Goal: Task Accomplishment & Management: Complete application form

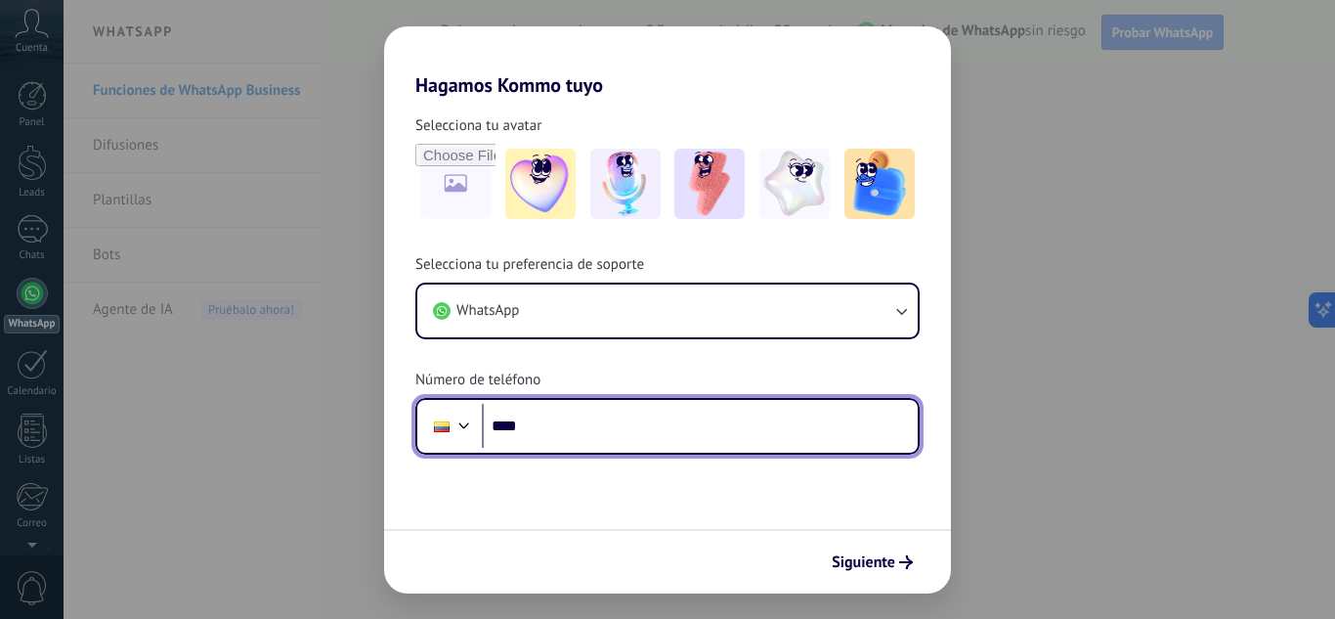
click at [589, 429] on input "****" at bounding box center [700, 426] width 436 height 45
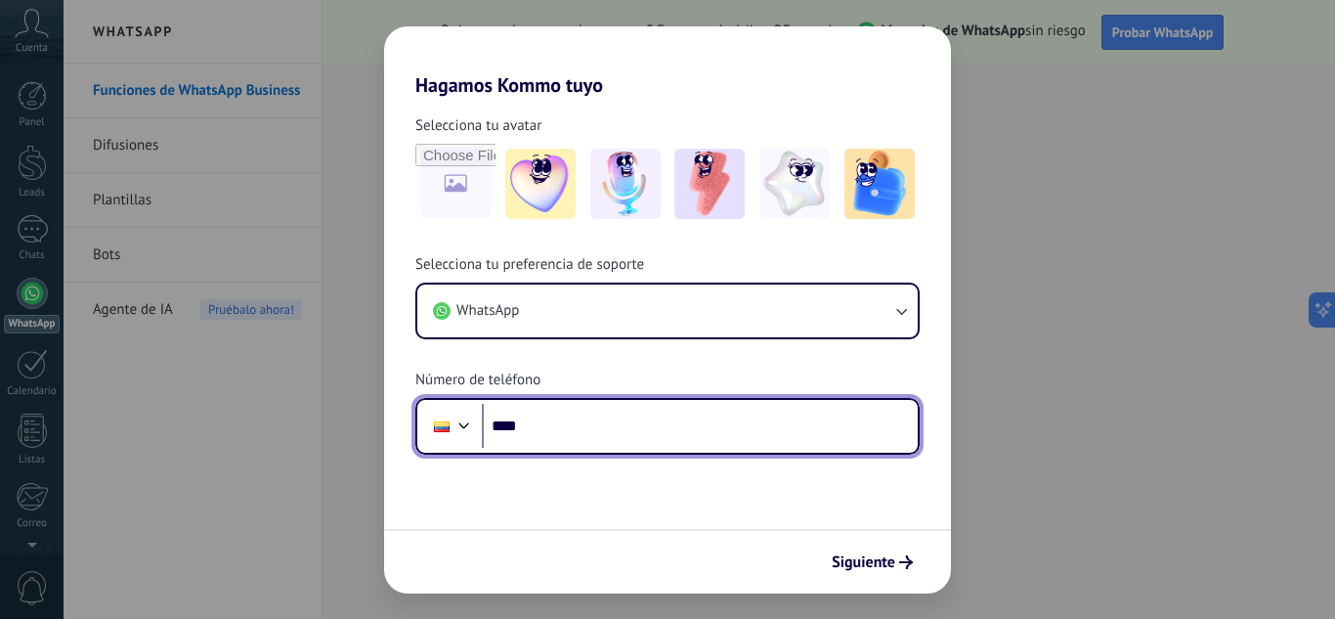
click at [460, 432] on div at bounding box center [463, 422] width 23 height 23
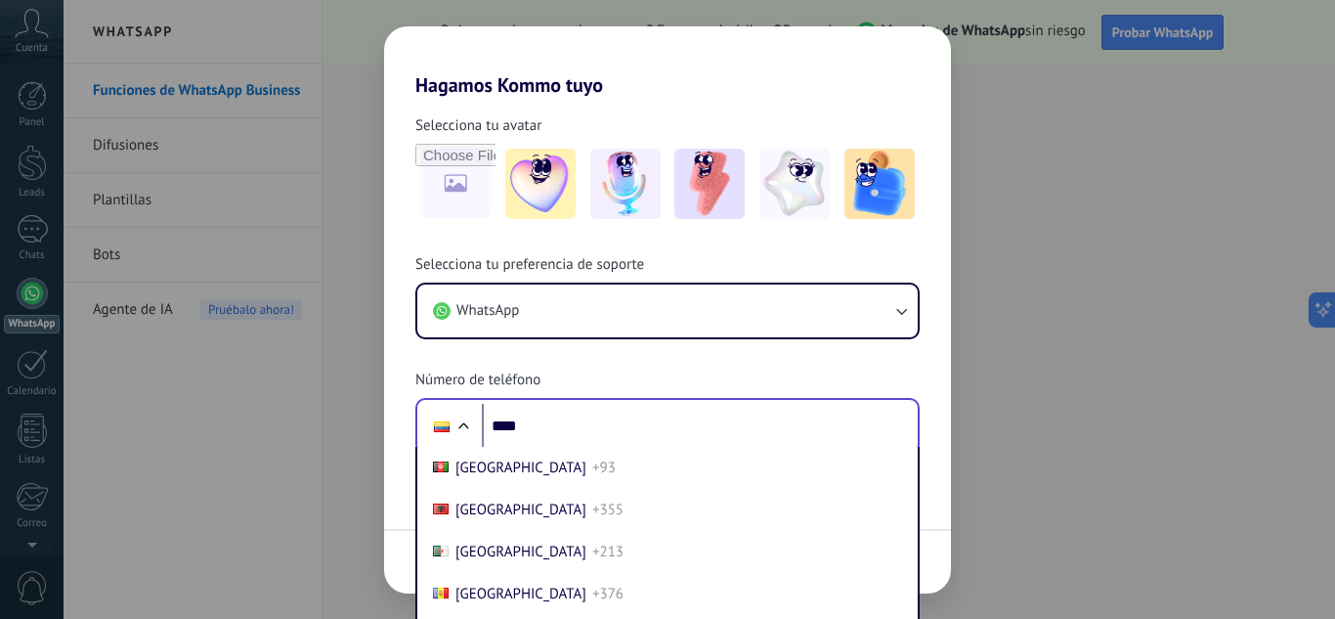
scroll to position [2076, 0]
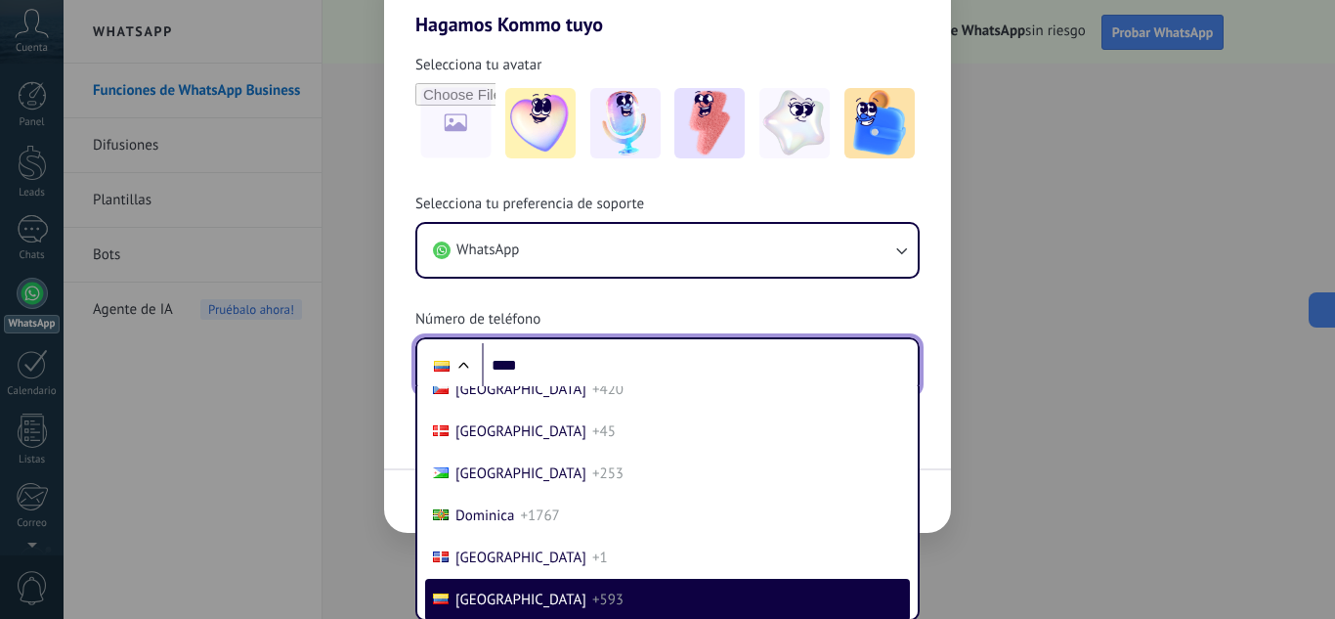
click at [533, 366] on div "Selecciona tu preferencia de soporte WhatsApp Número de teléfono Phone **** [GE…" at bounding box center [667, 293] width 567 height 199
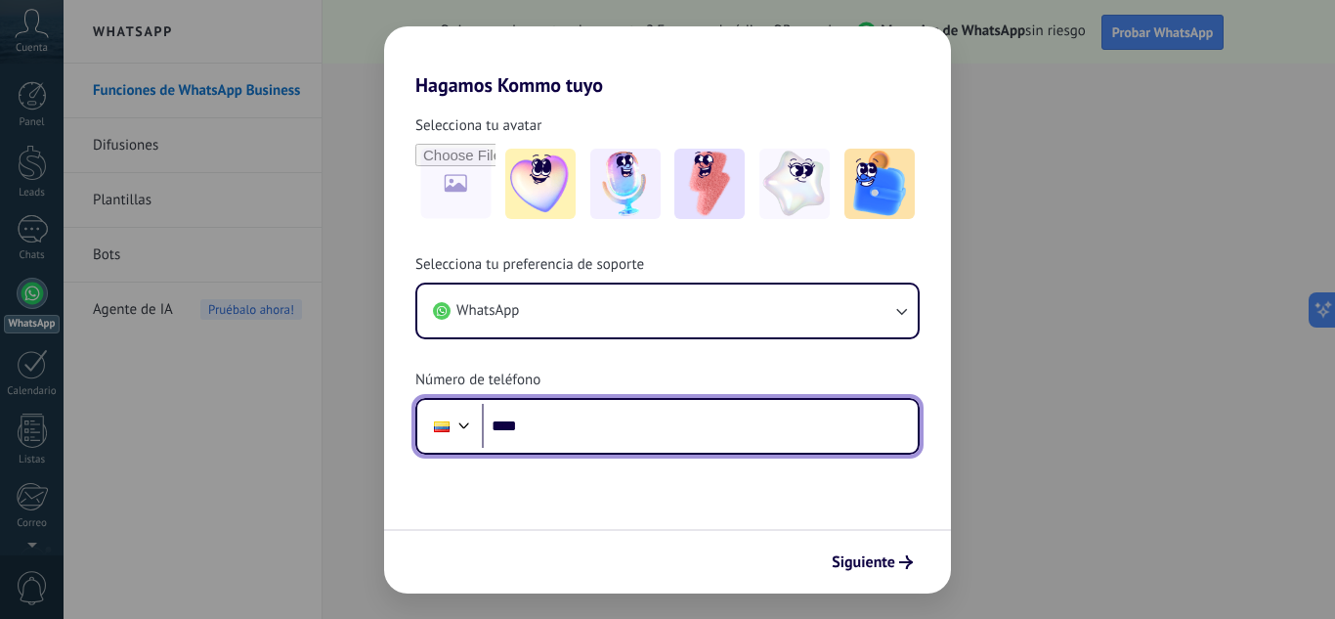
click at [563, 418] on input "****" at bounding box center [700, 426] width 436 height 45
type input "**********"
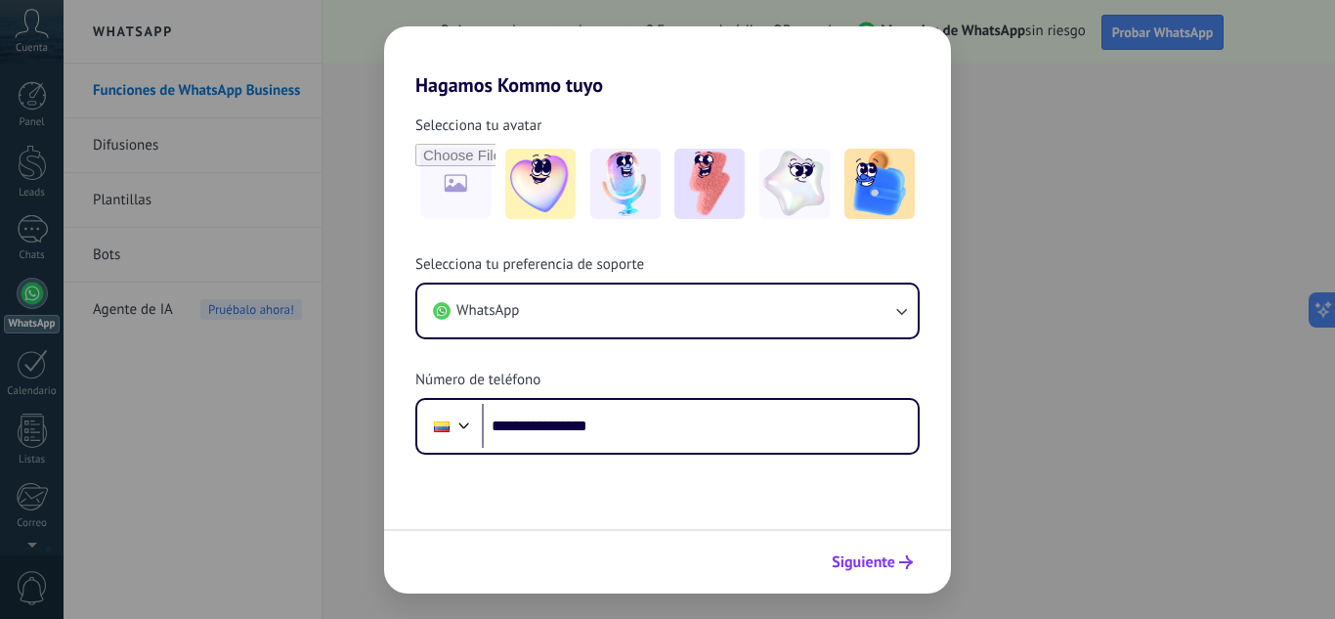
click at [904, 571] on button "Siguiente" at bounding box center [872, 561] width 99 height 33
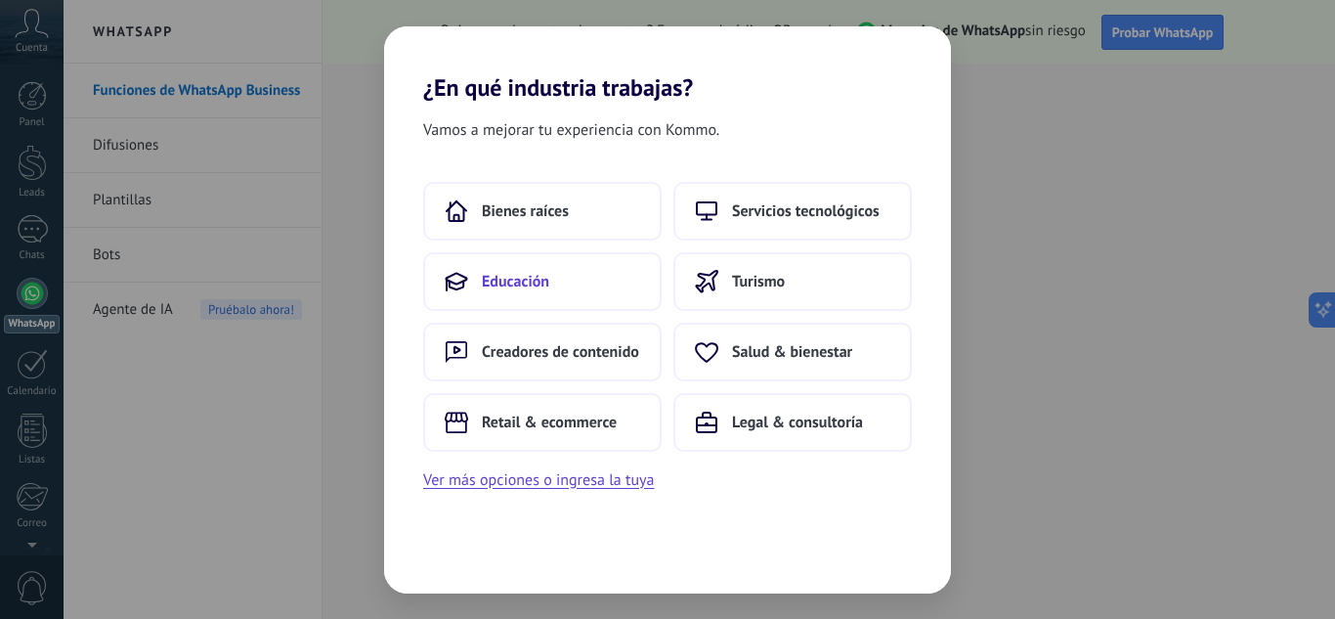
click at [565, 285] on button "Educación" at bounding box center [542, 281] width 238 height 59
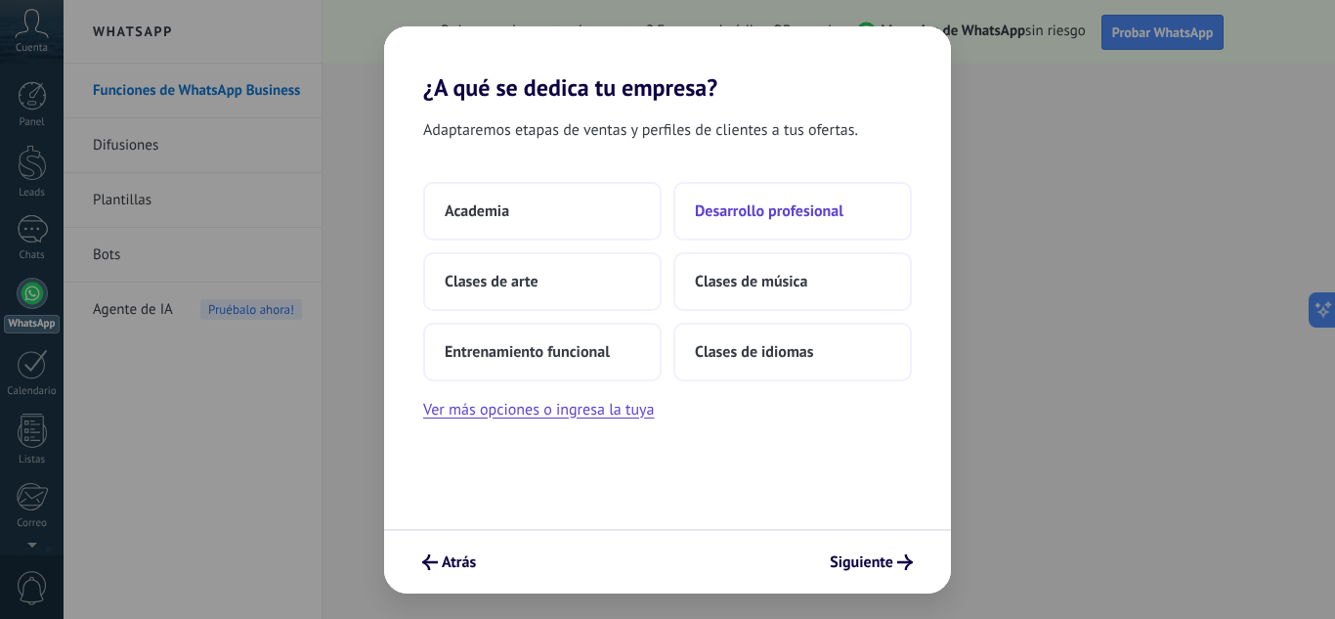
click at [780, 201] on span "Desarrollo profesional" at bounding box center [769, 211] width 149 height 20
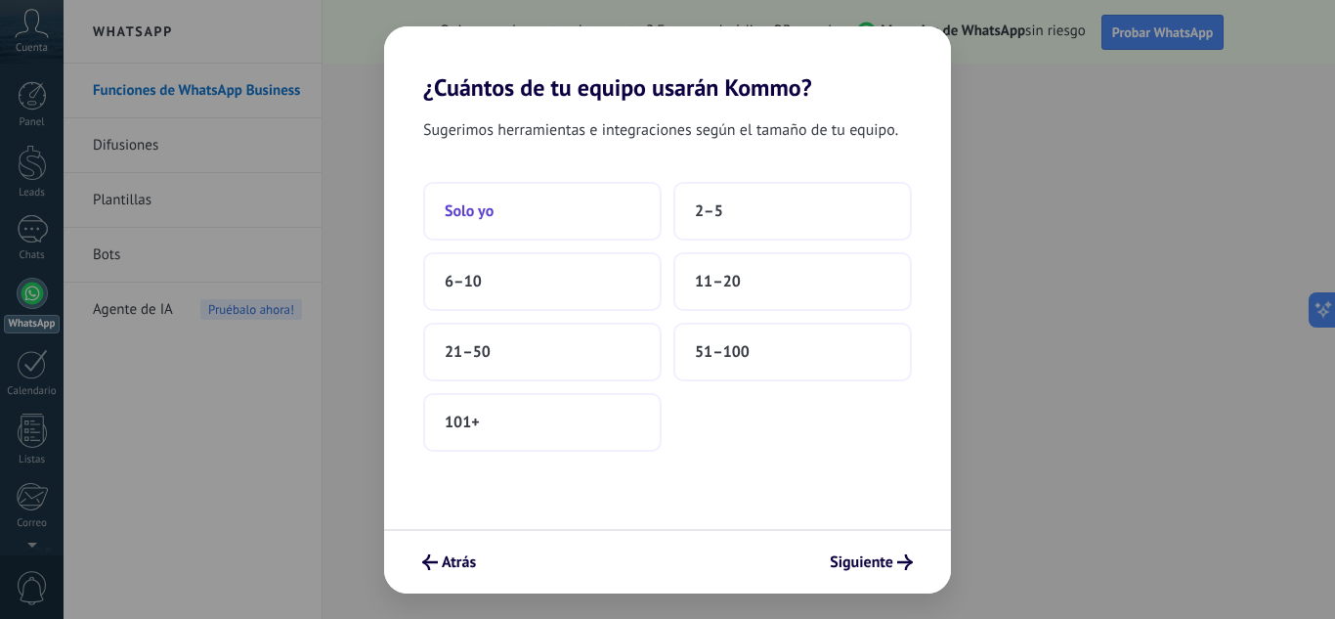
click at [570, 208] on button "Solo yo" at bounding box center [542, 211] width 238 height 59
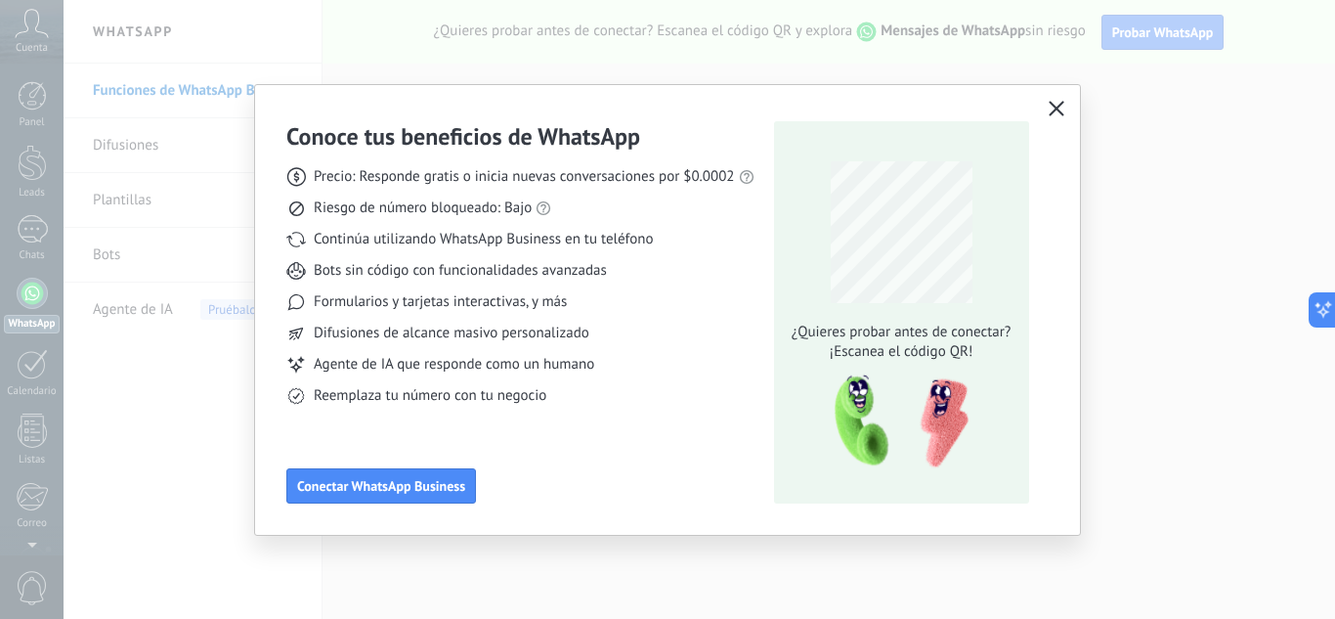
click at [884, 326] on span "¿Quieres probar antes de conectar?" at bounding box center [901, 332] width 231 height 20
click at [879, 392] on img at bounding box center [895, 421] width 154 height 105
click at [400, 490] on span "Conectar WhatsApp Business" at bounding box center [381, 486] width 168 height 14
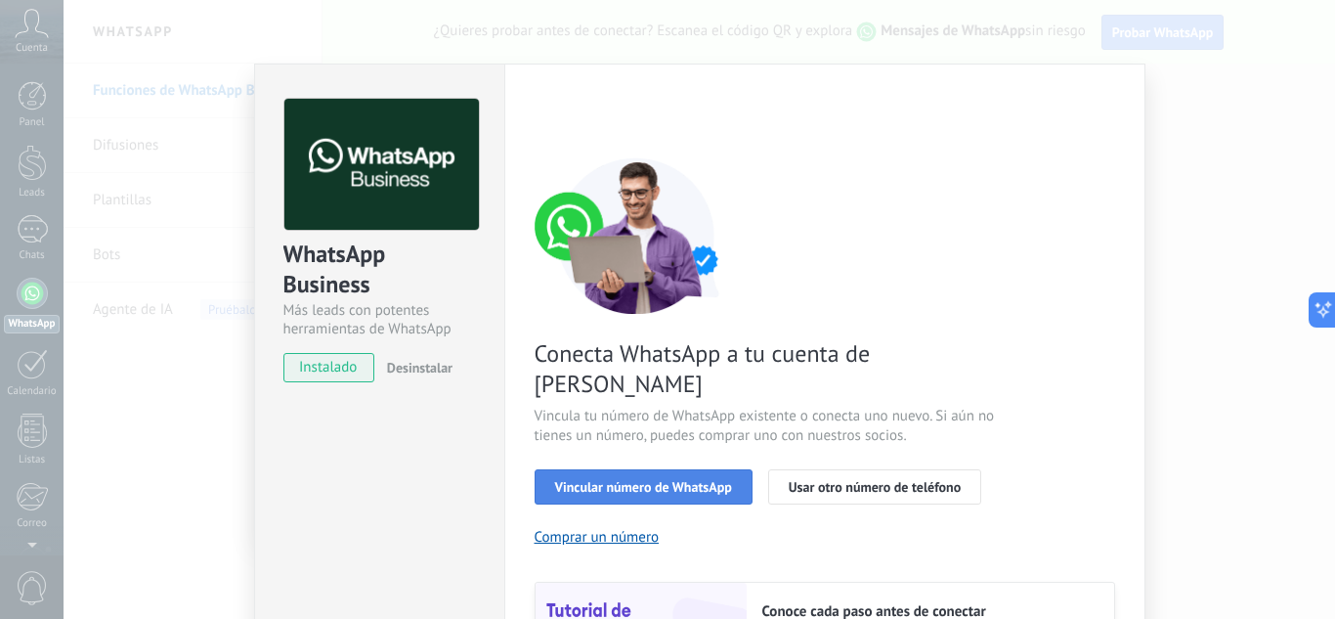
click at [654, 480] on span "Vincular número de WhatsApp" at bounding box center [643, 487] width 177 height 14
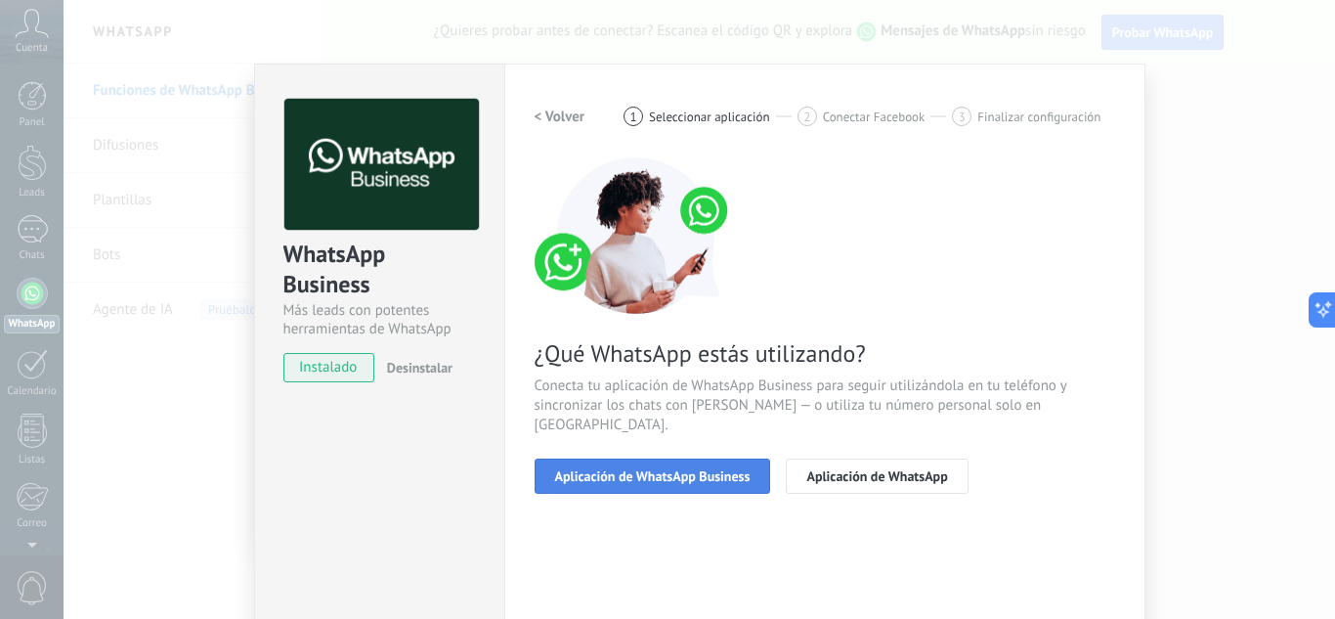
click at [691, 469] on span "Aplicación de WhatsApp Business" at bounding box center [652, 476] width 195 height 14
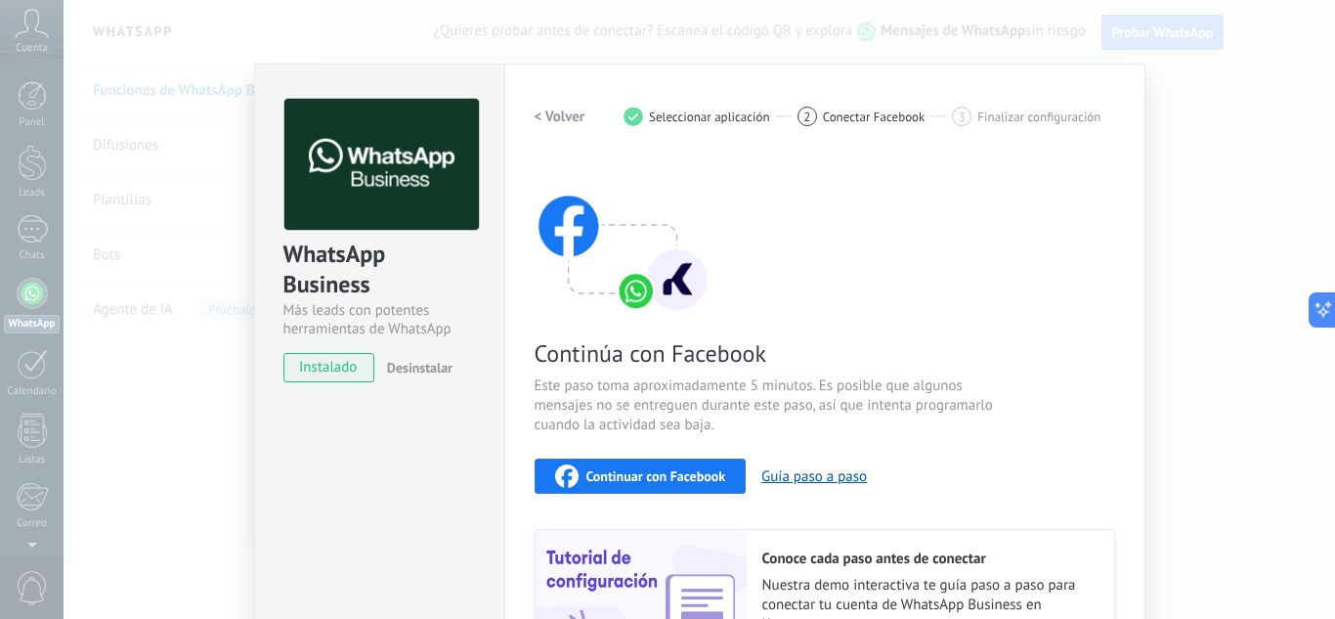
click at [632, 465] on div "Continuar con Facebook" at bounding box center [640, 475] width 171 height 23
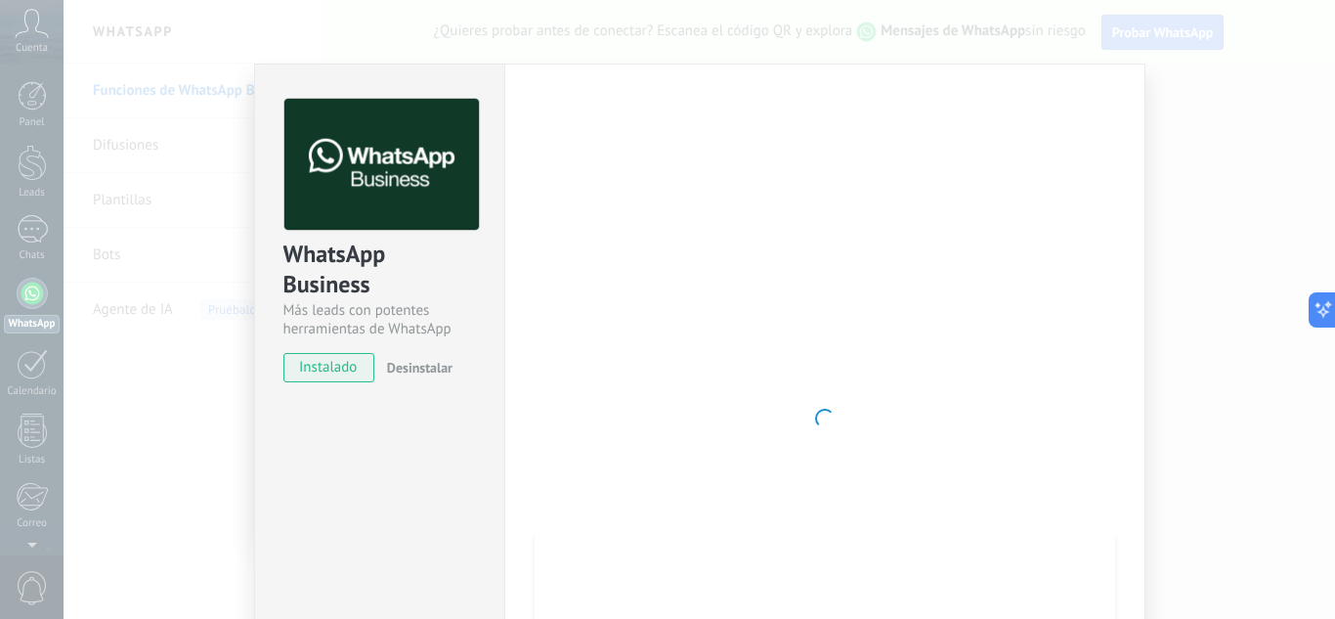
click at [859, 145] on div at bounding box center [824, 418] width 580 height 639
click at [215, 116] on div "WhatsApp Business Más leads con potentes herramientas de WhatsApp instalado Des…" at bounding box center [699, 309] width 1271 height 619
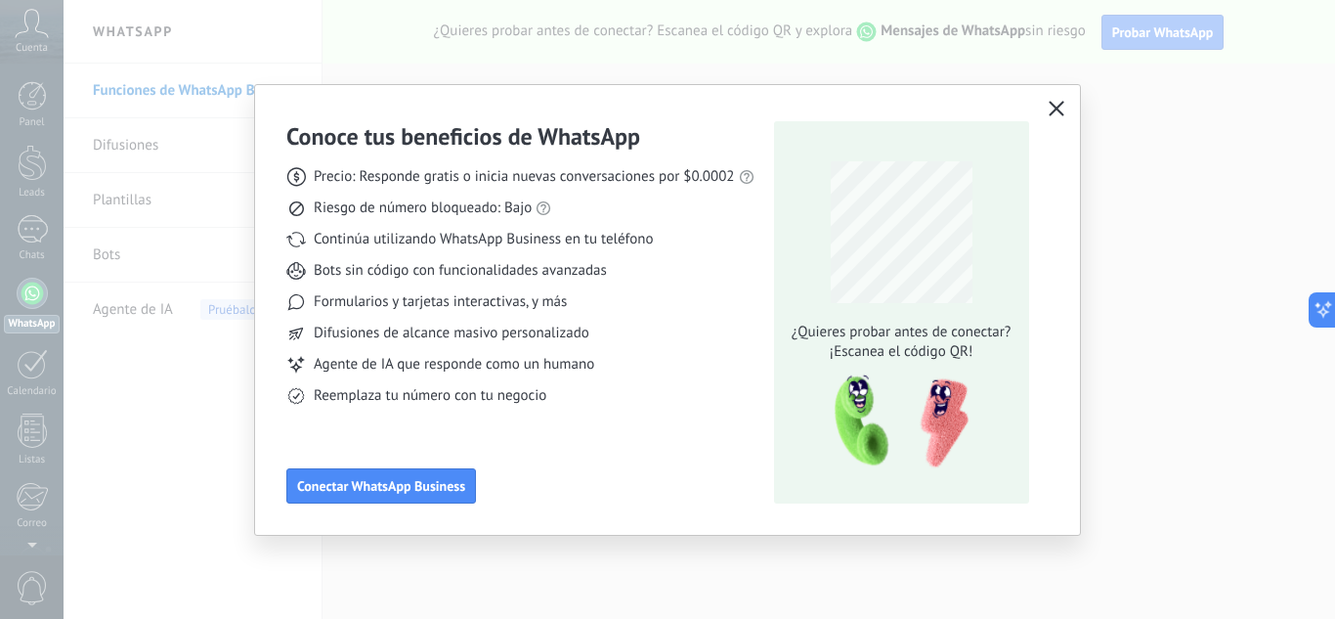
click at [1045, 109] on button "button" at bounding box center [1056, 109] width 25 height 27
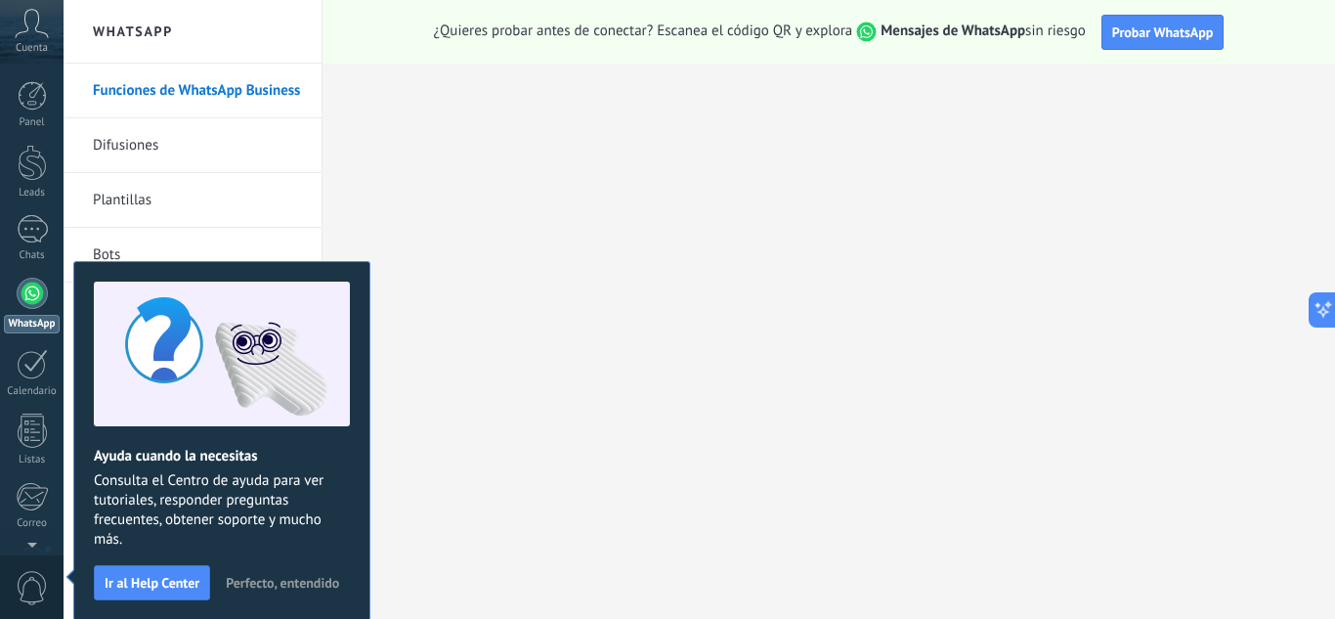
click at [157, 146] on link "Difusiones" at bounding box center [197, 145] width 209 height 55
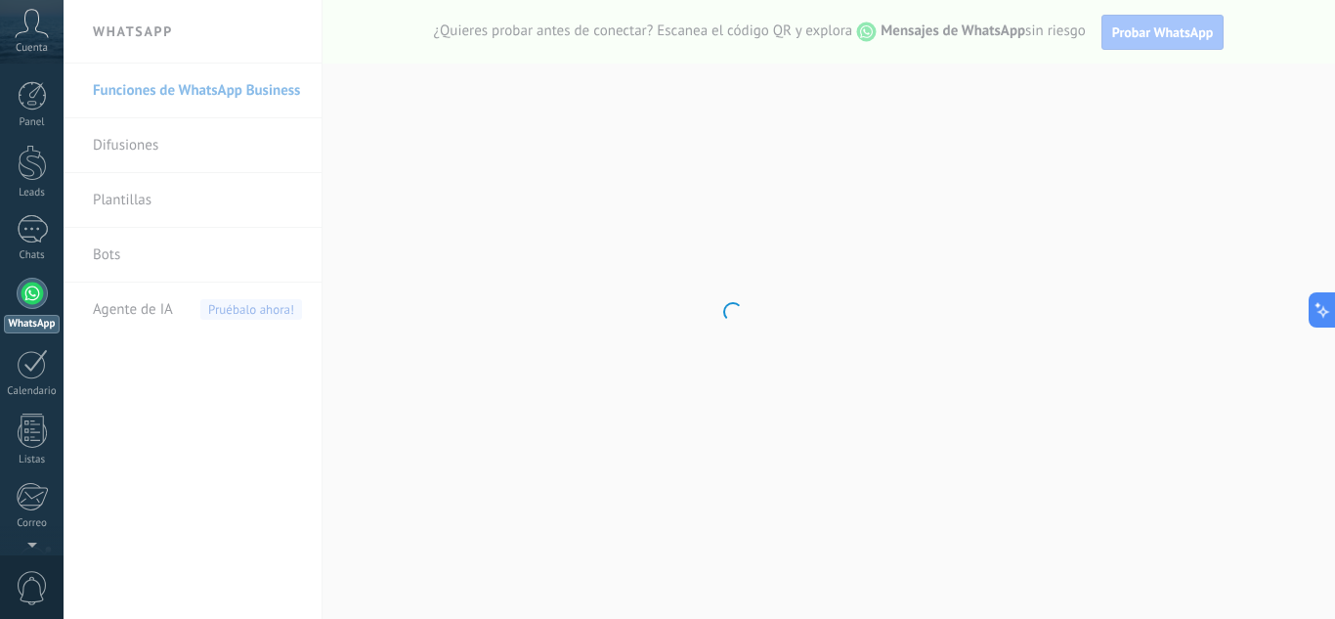
click at [157, 146] on body ".abccls-1,.abccls-2{fill-rule:evenodd}.abccls-2{fill:#fff} .abfcls-1{fill:none}…" at bounding box center [667, 309] width 1335 height 619
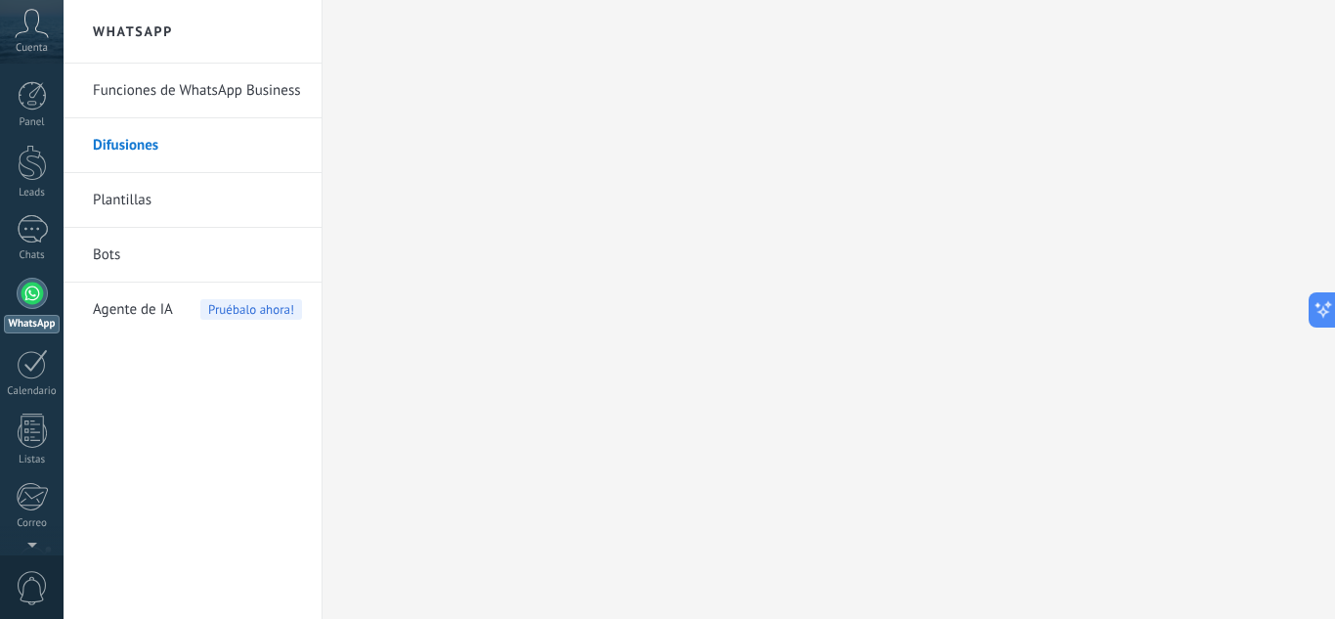
click at [138, 203] on link "Plantillas" at bounding box center [197, 200] width 209 height 55
click at [39, 45] on span "Cuenta" at bounding box center [32, 48] width 32 height 13
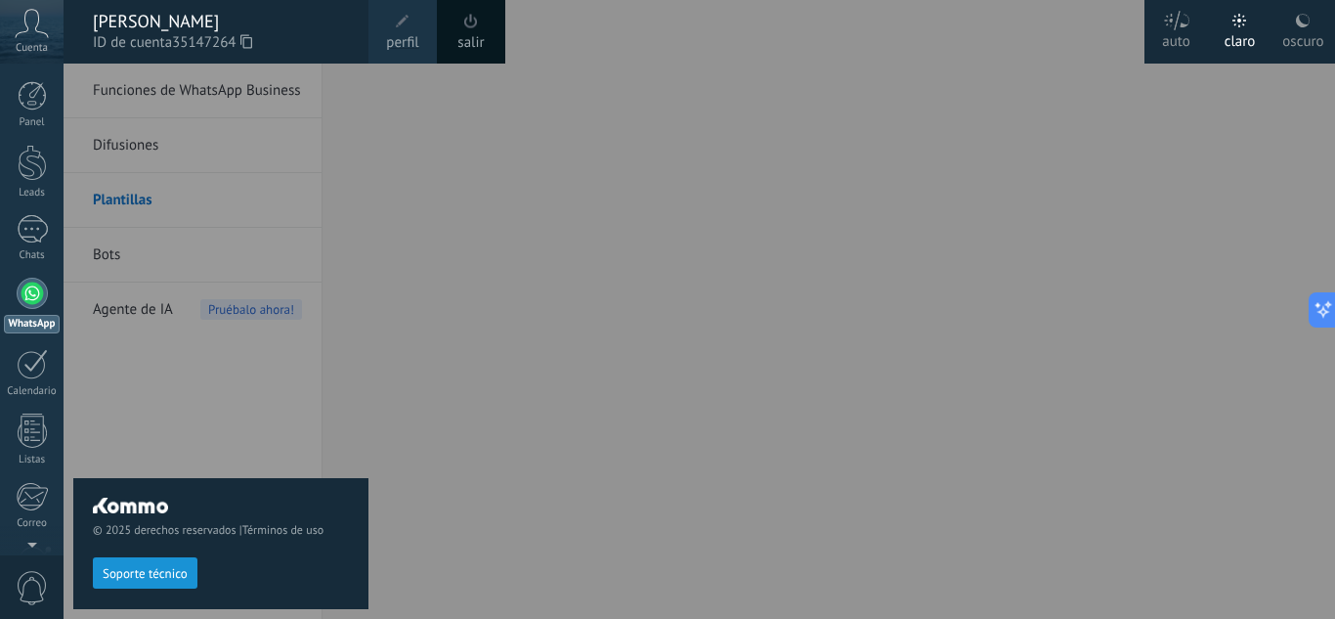
click at [39, 45] on span "Cuenta" at bounding box center [32, 48] width 32 height 13
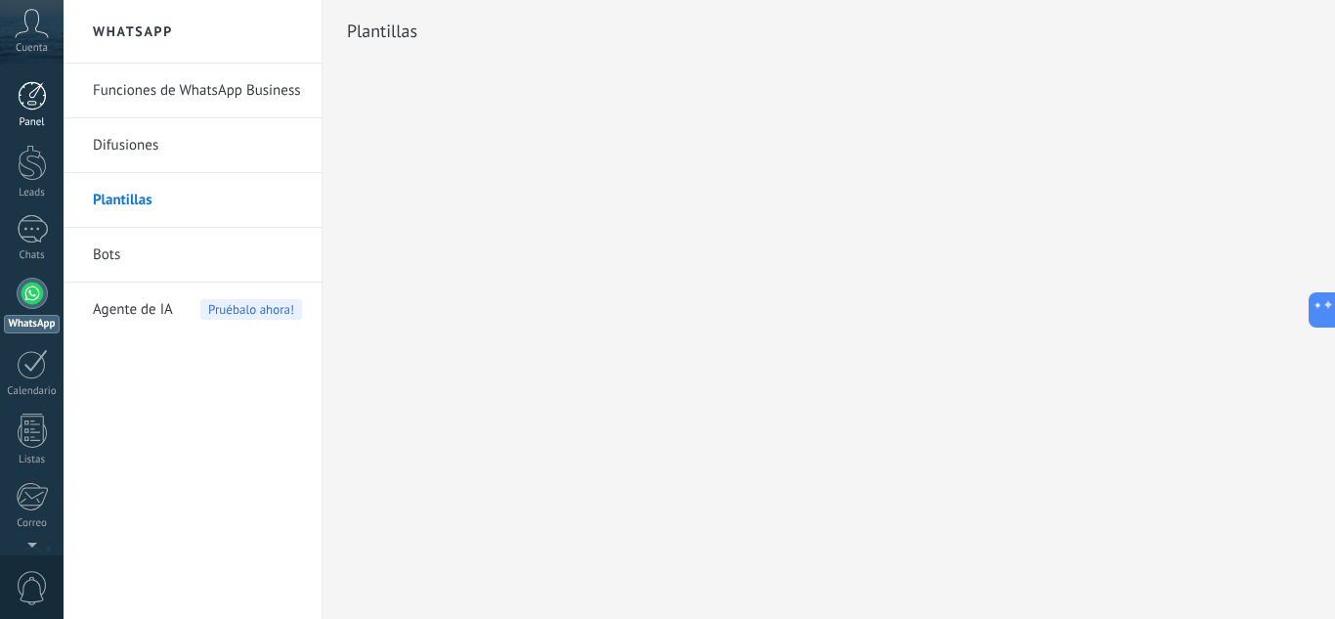
click at [38, 110] on link "Panel" at bounding box center [32, 105] width 64 height 48
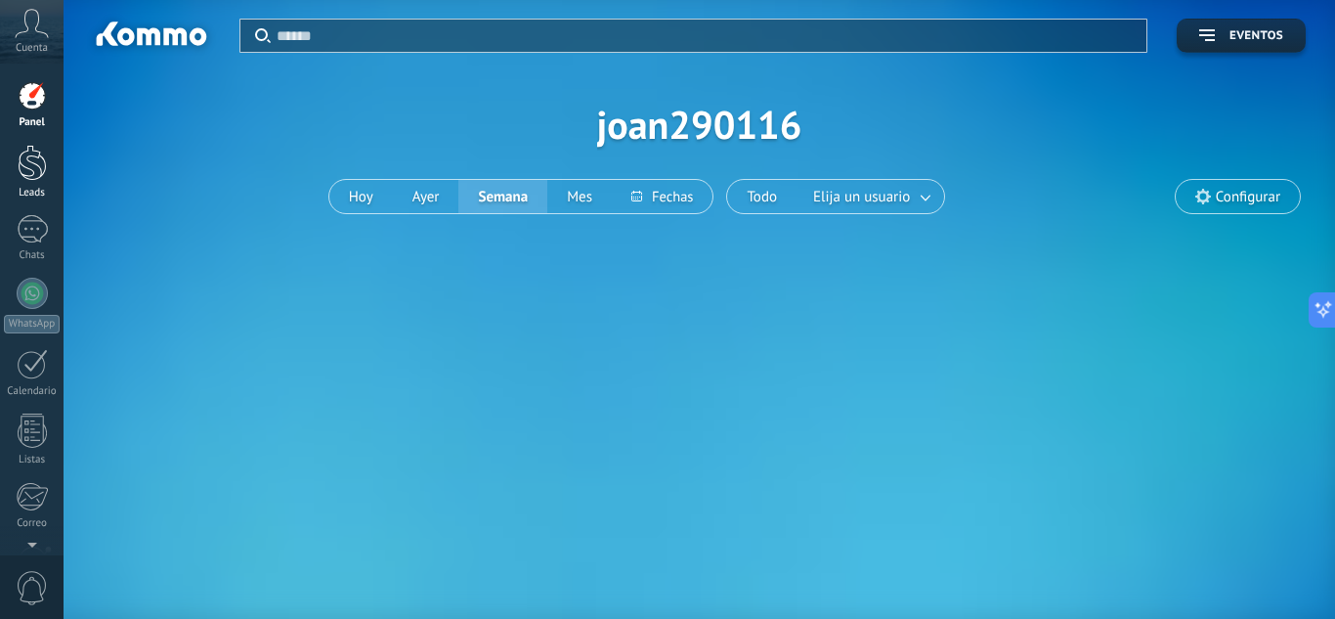
click at [32, 172] on div at bounding box center [32, 163] width 29 height 36
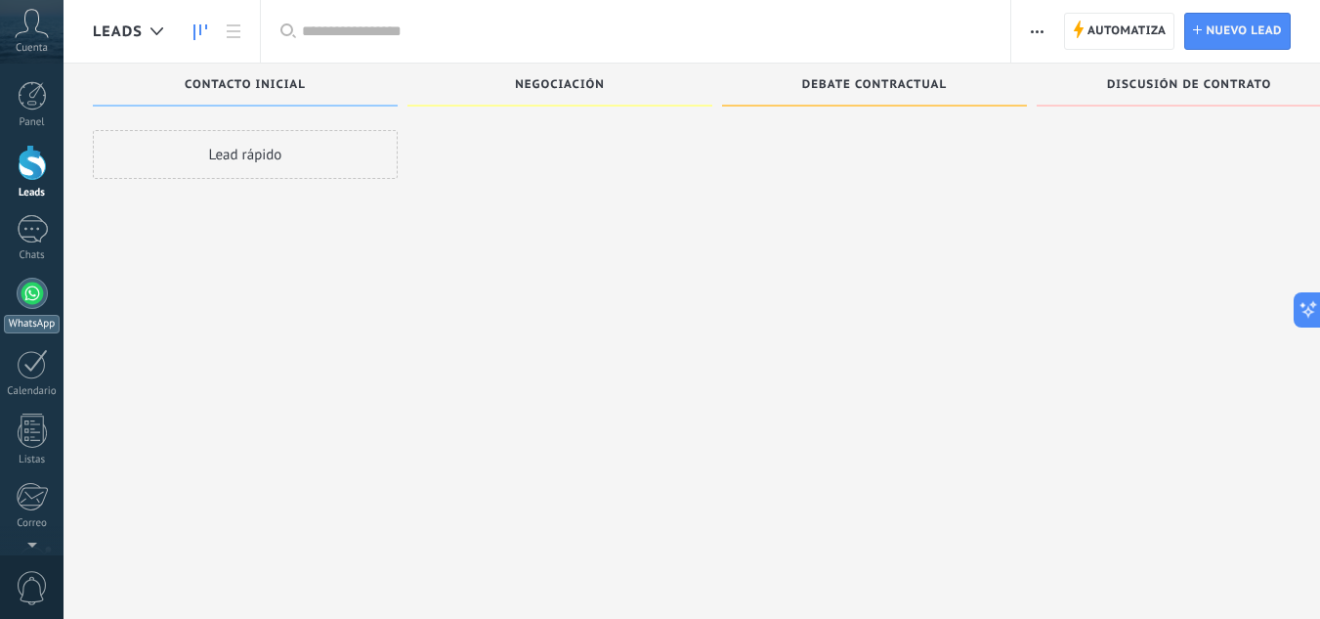
click at [20, 300] on div at bounding box center [32, 292] width 31 height 31
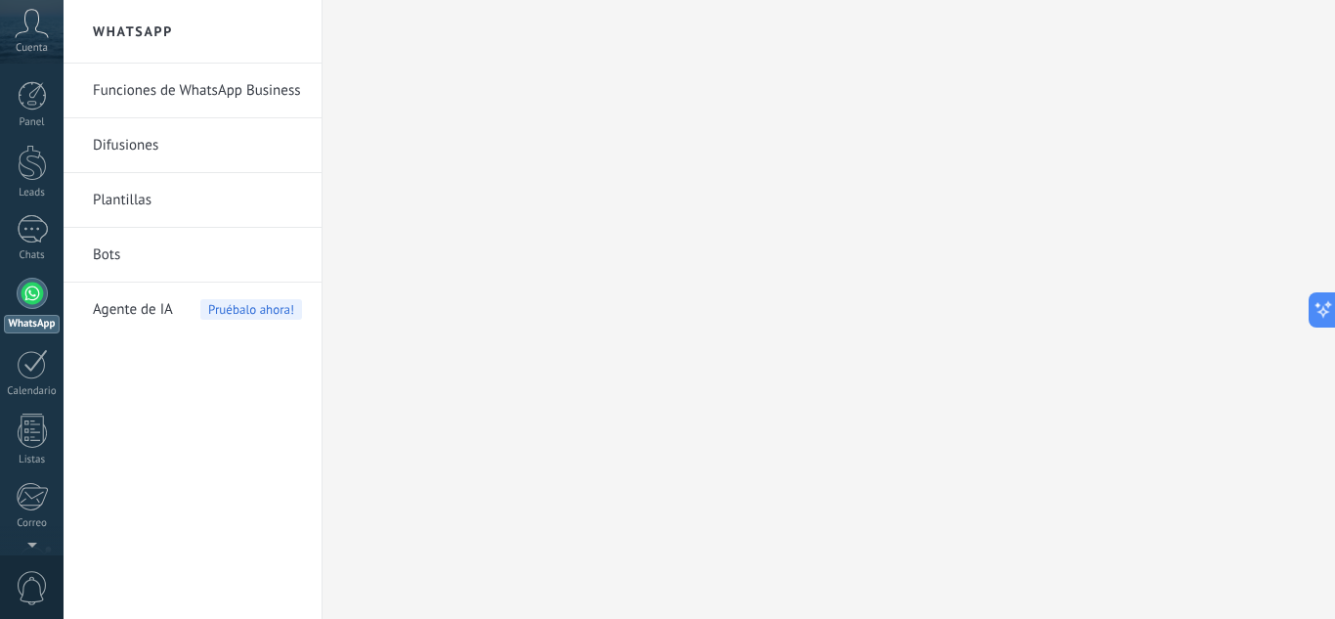
click at [163, 91] on link "Funciones de WhatsApp Business" at bounding box center [197, 91] width 209 height 55
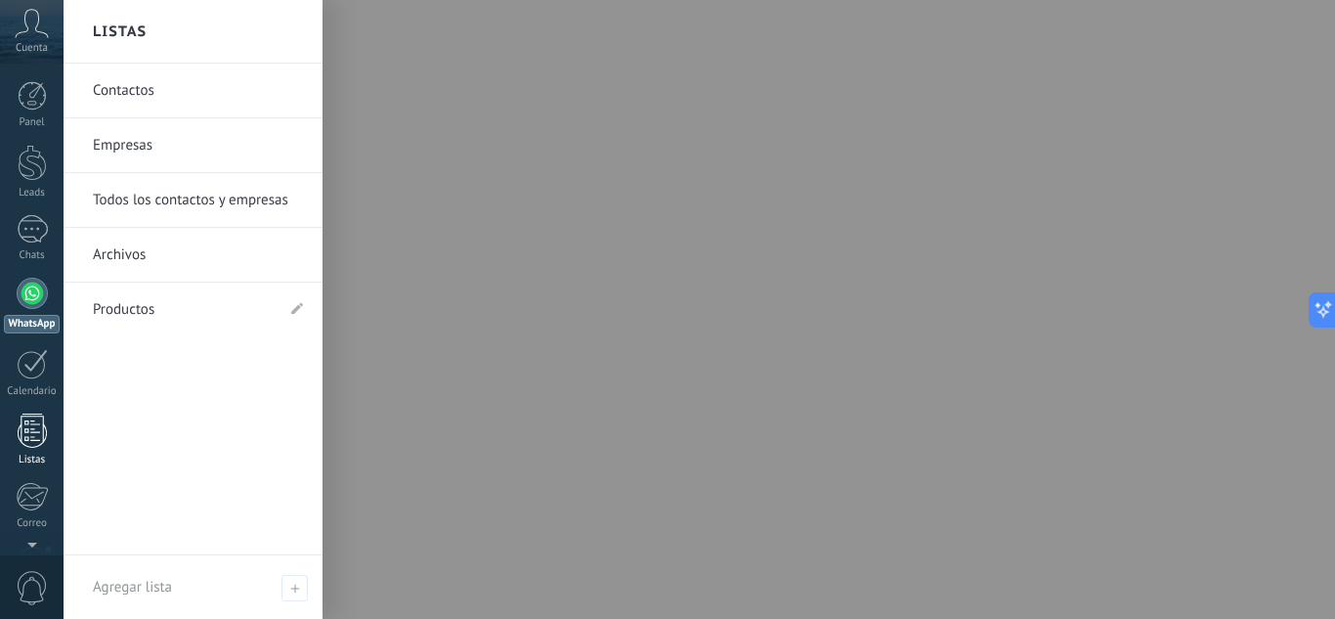
click at [34, 432] on div at bounding box center [32, 430] width 29 height 34
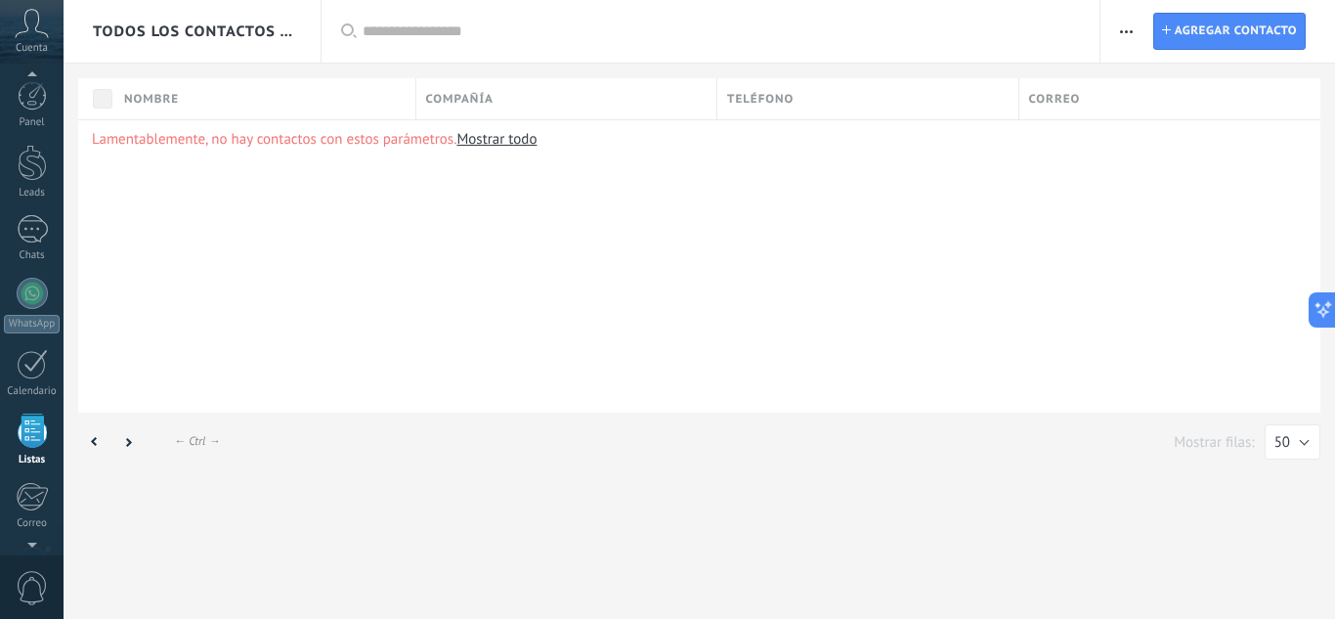
scroll to position [121, 0]
click at [473, 140] on link "Mostrar todo" at bounding box center [496, 139] width 80 height 19
click at [312, 250] on div "Lamentablemente, no hay contactos con estos parámetros. Mostrar todo" at bounding box center [699, 265] width 1242 height 293
click at [32, 243] on div at bounding box center [32, 243] width 31 height 30
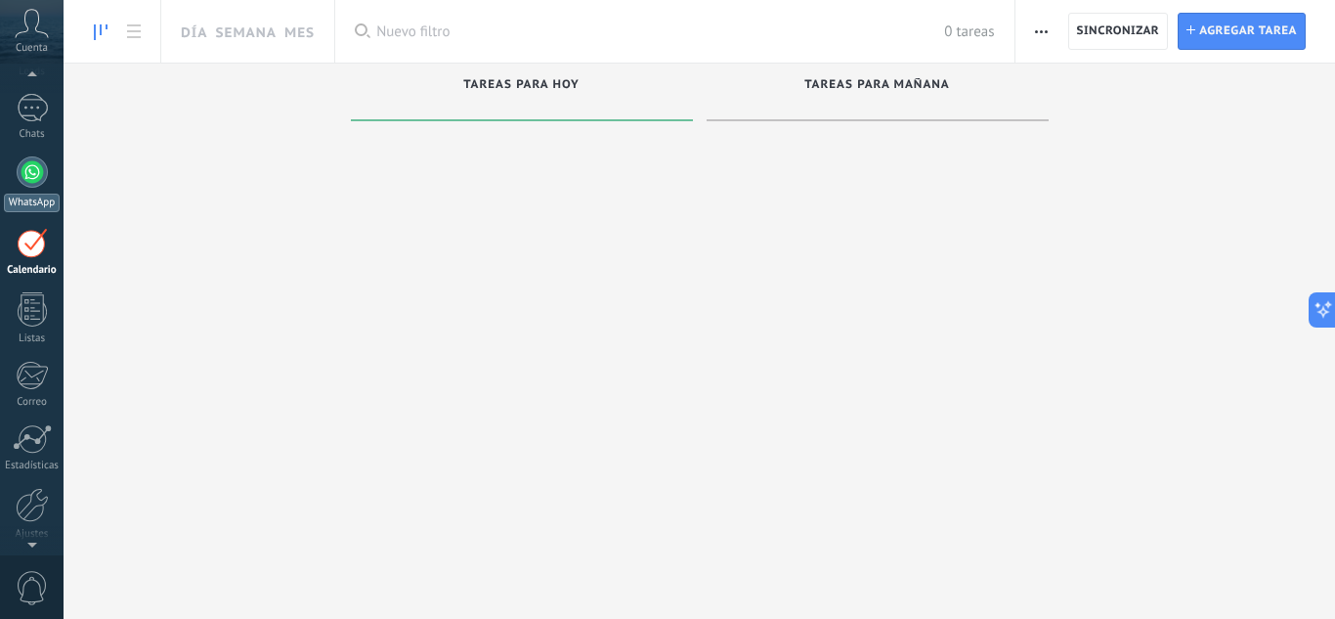
click at [30, 169] on div at bounding box center [32, 171] width 31 height 31
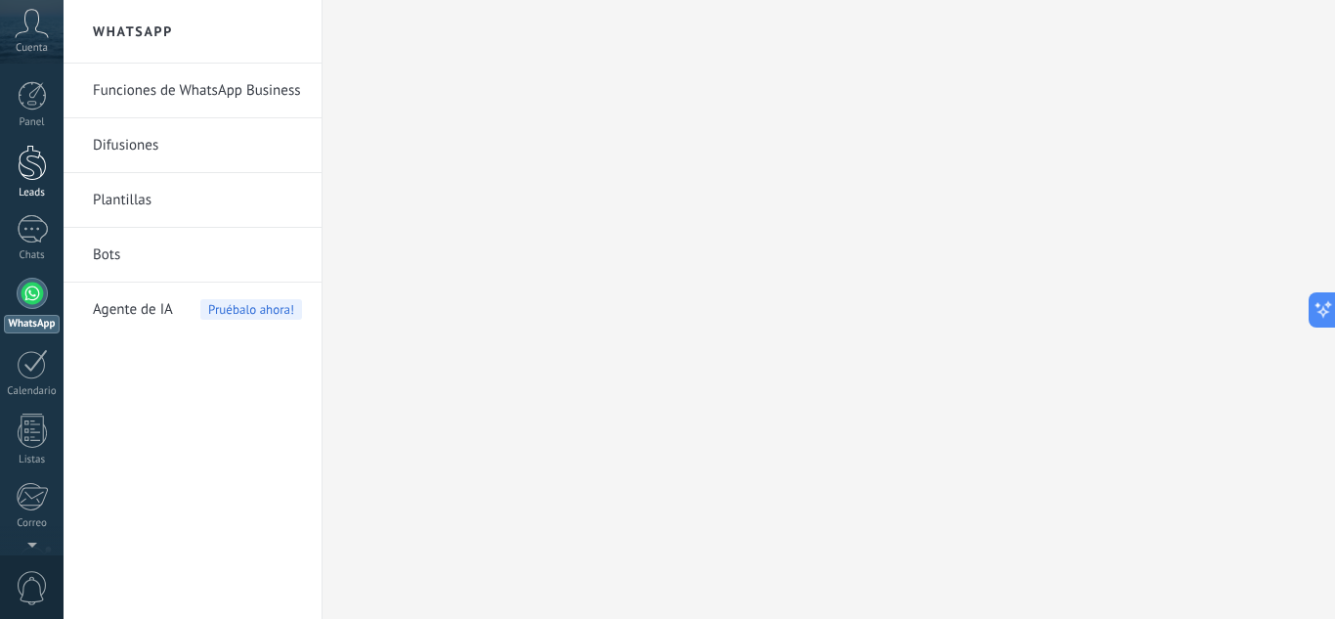
click at [30, 156] on div at bounding box center [32, 163] width 29 height 36
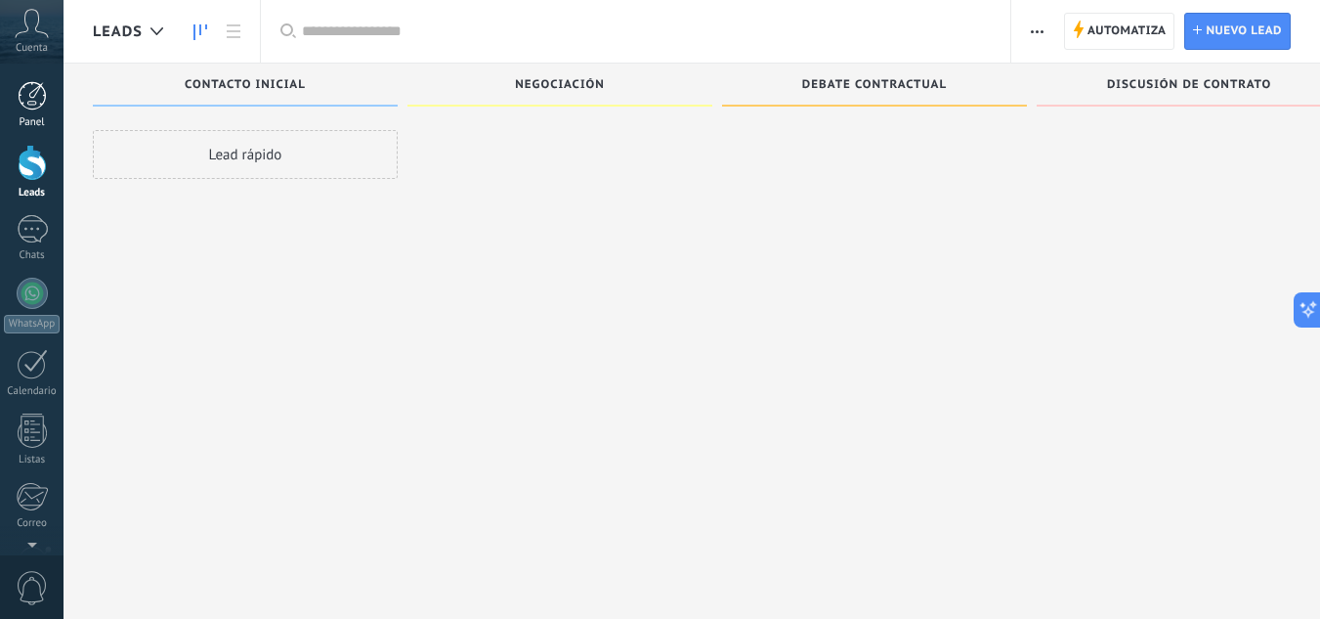
click at [34, 105] on div at bounding box center [32, 95] width 29 height 29
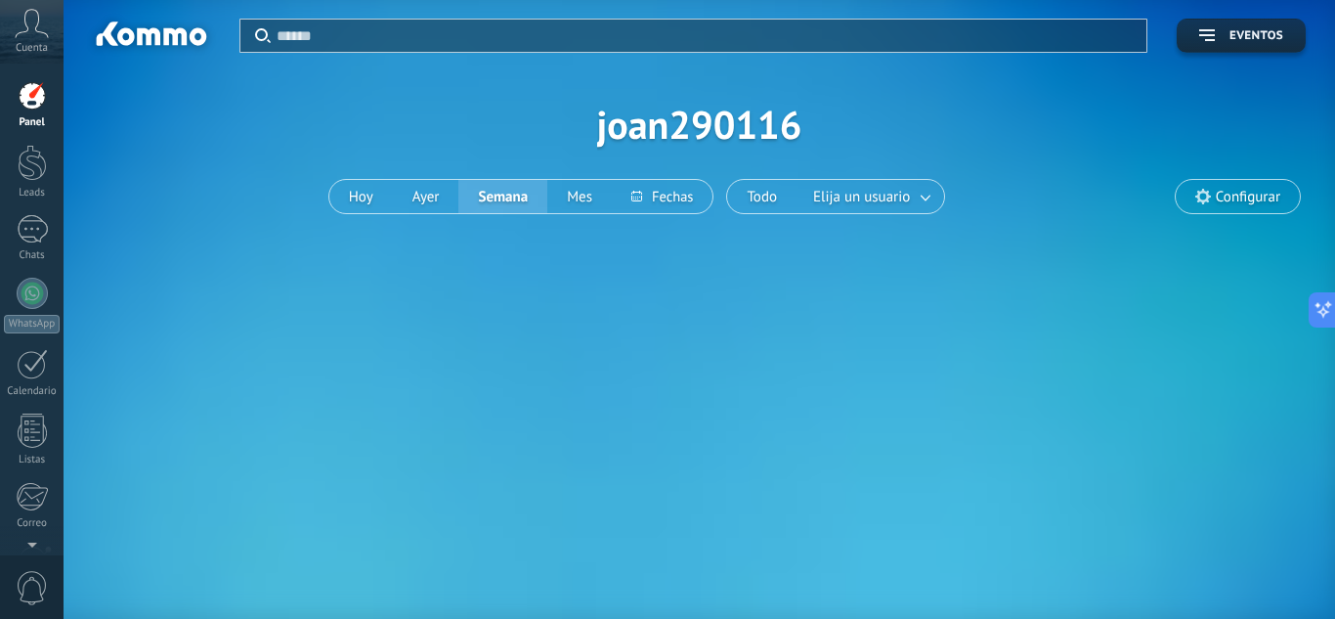
click at [37, 38] on div "Cuenta" at bounding box center [32, 32] width 64 height 64
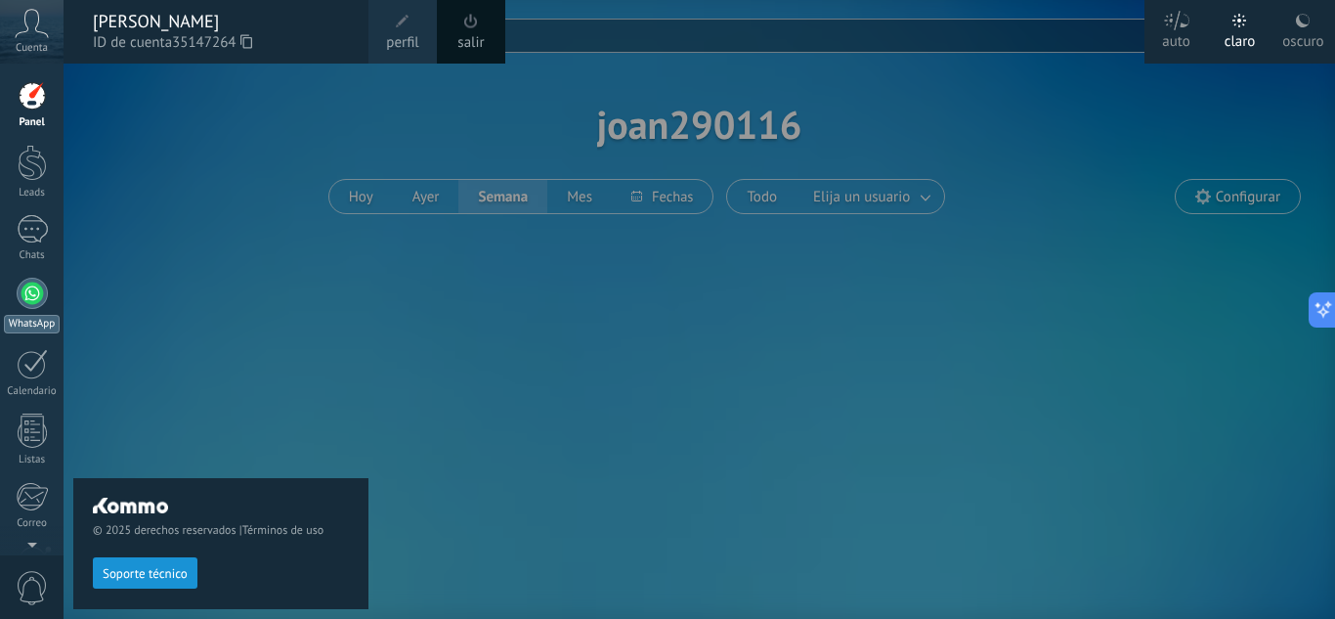
click at [27, 296] on div at bounding box center [32, 292] width 31 height 31
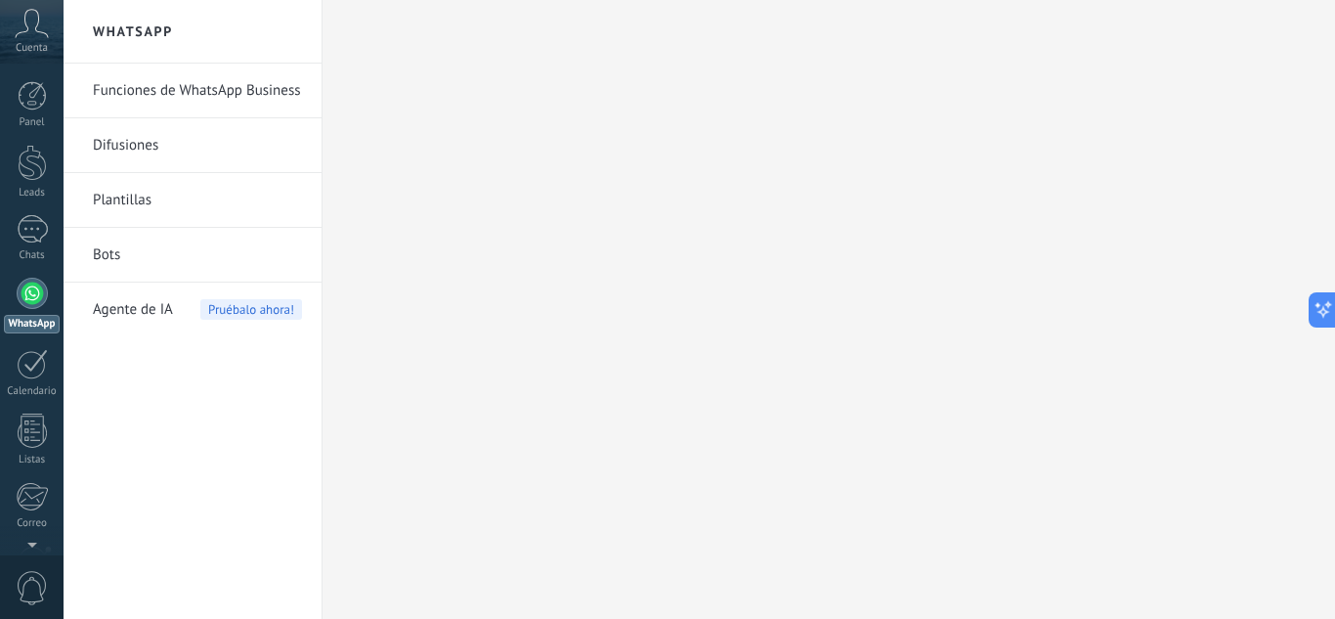
click at [212, 93] on link "Funciones de WhatsApp Business" at bounding box center [197, 91] width 209 height 55
click at [622, 276] on div at bounding box center [828, 309] width 1012 height 619
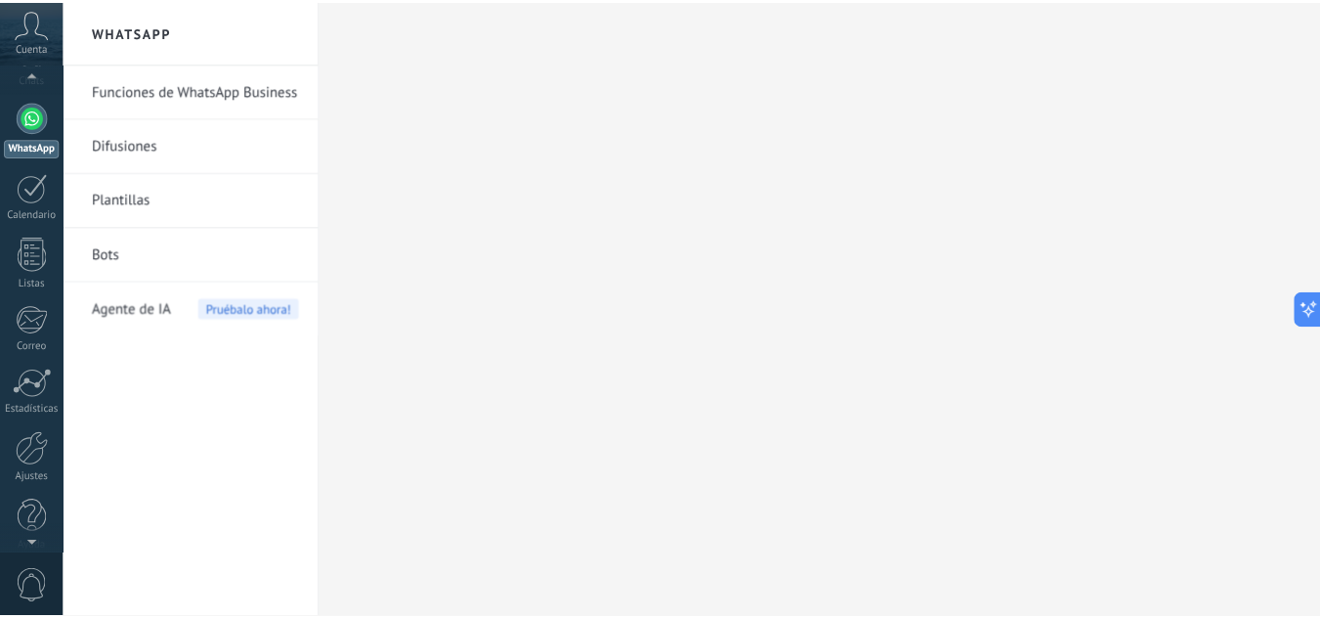
scroll to position [194, 0]
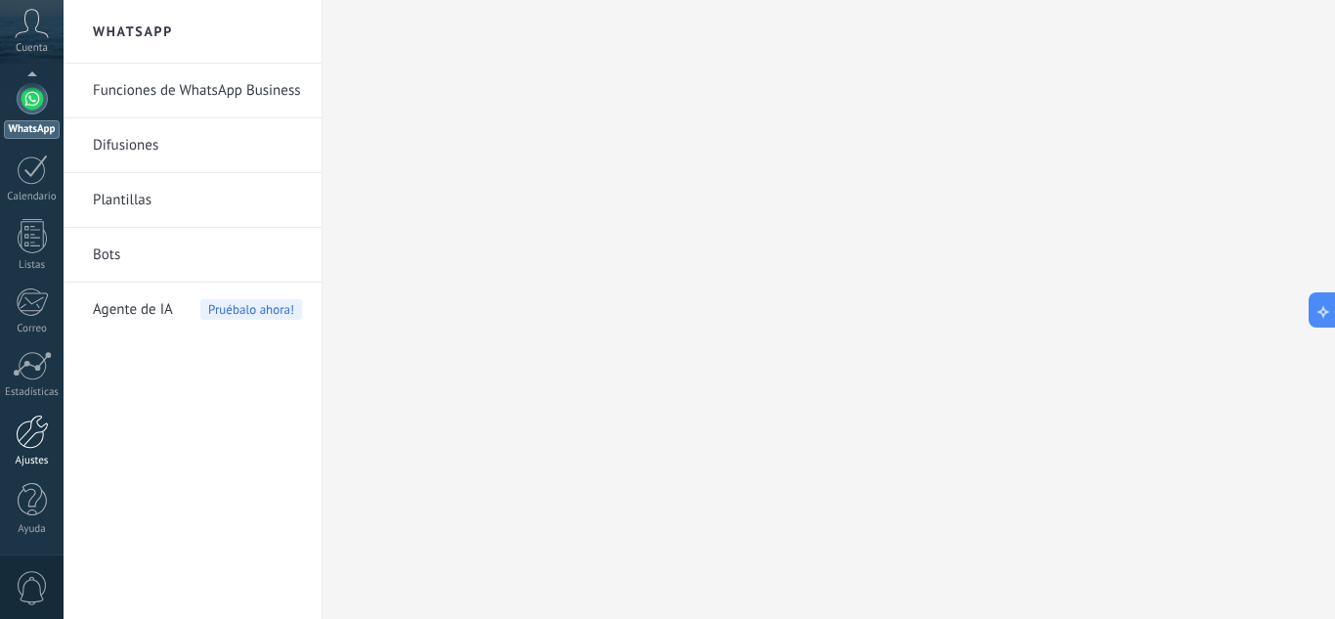
click at [29, 445] on div at bounding box center [32, 431] width 33 height 34
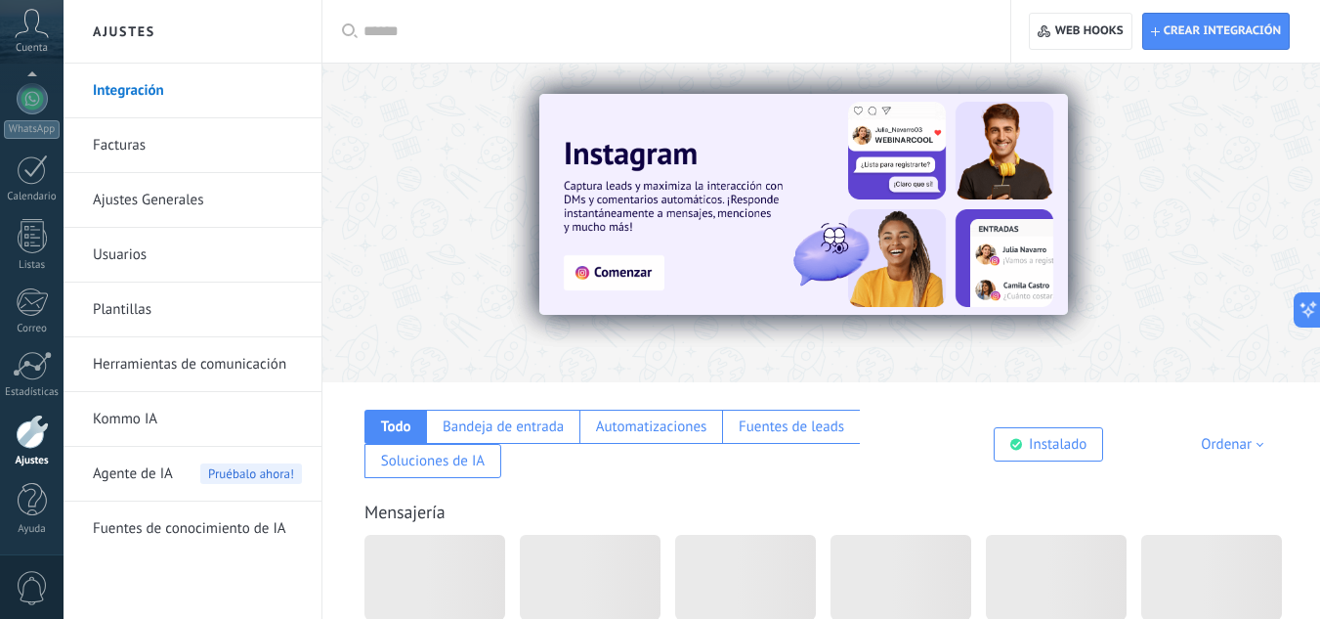
click at [706, 344] on div at bounding box center [821, 217] width 998 height 280
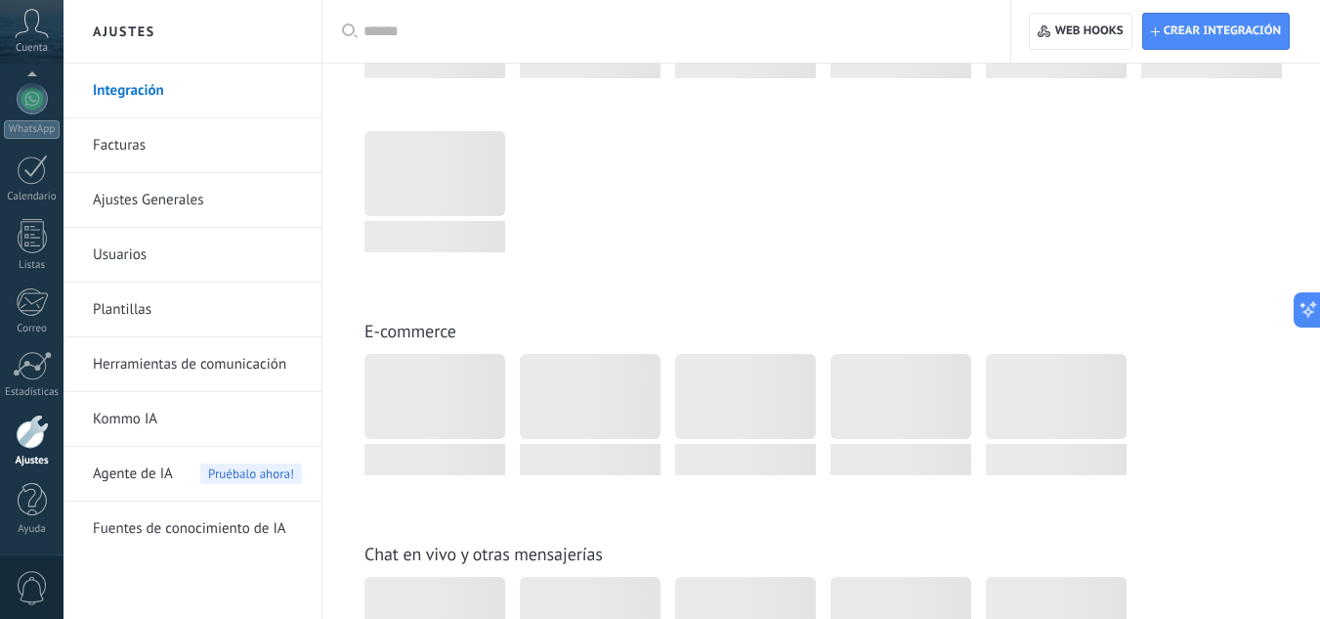
scroll to position [824, 0]
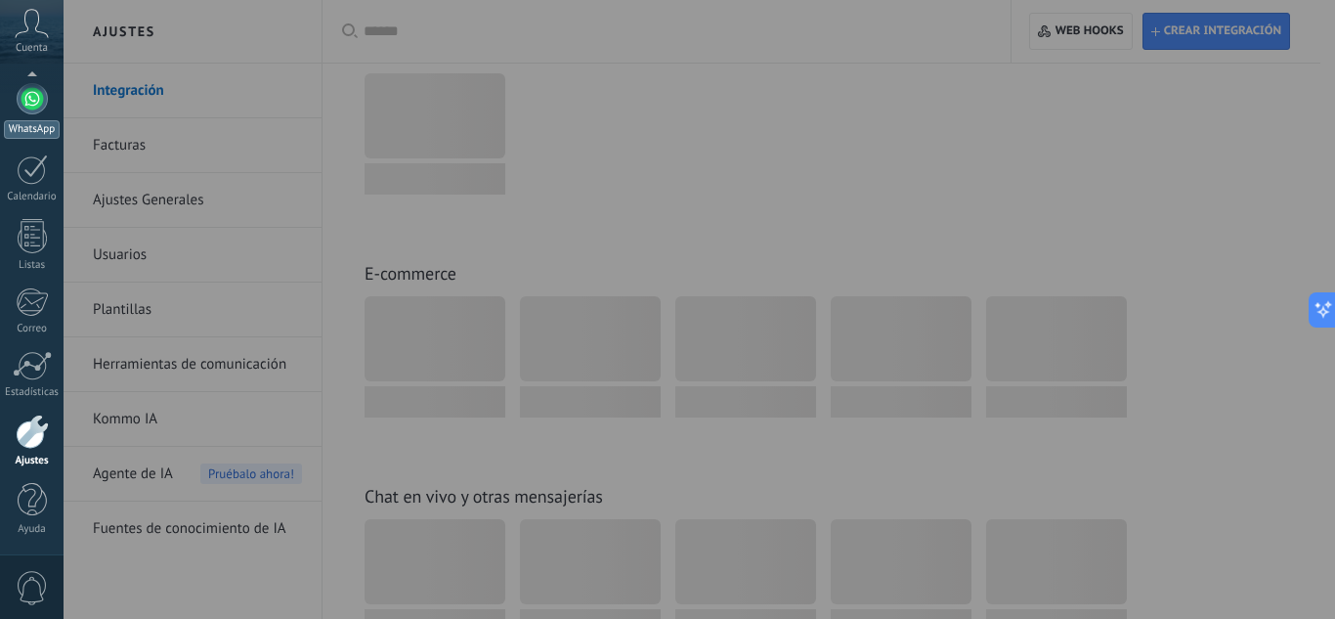
click at [32, 98] on div at bounding box center [32, 98] width 31 height 31
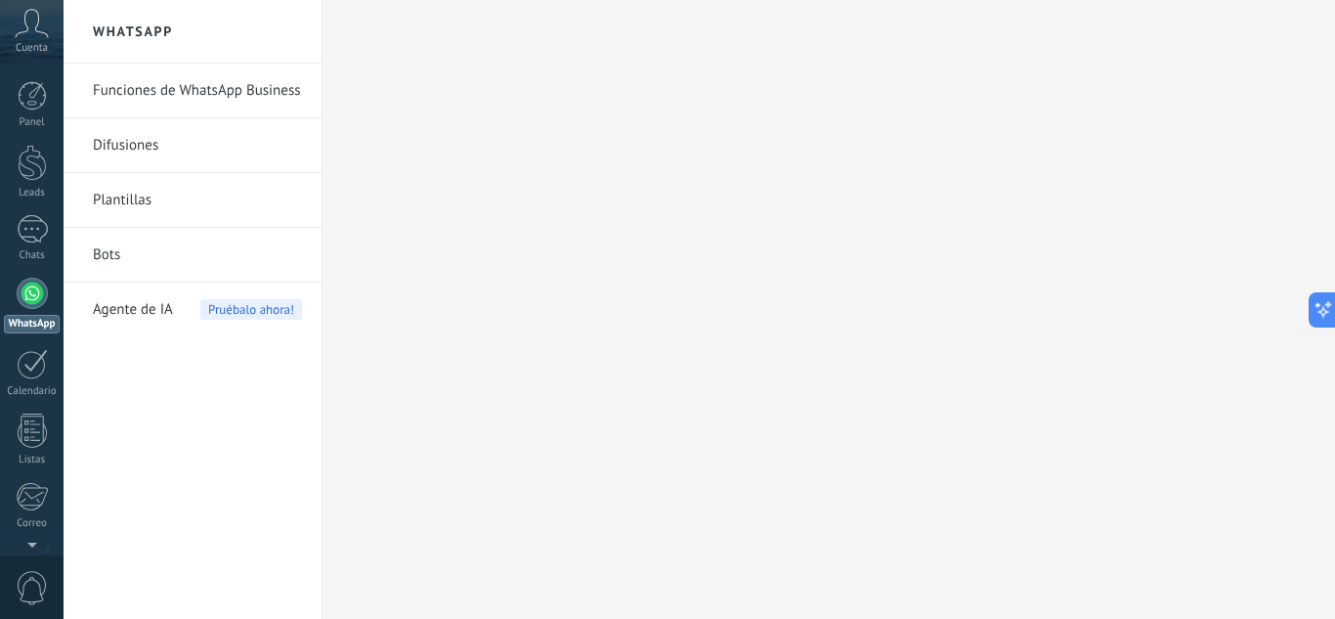
click at [117, 21] on h2 "WhatsApp" at bounding box center [192, 32] width 209 height 64
click at [131, 155] on link "Difusiones" at bounding box center [197, 145] width 209 height 55
click at [277, 99] on link "Funciones de WhatsApp Business" at bounding box center [197, 91] width 209 height 55
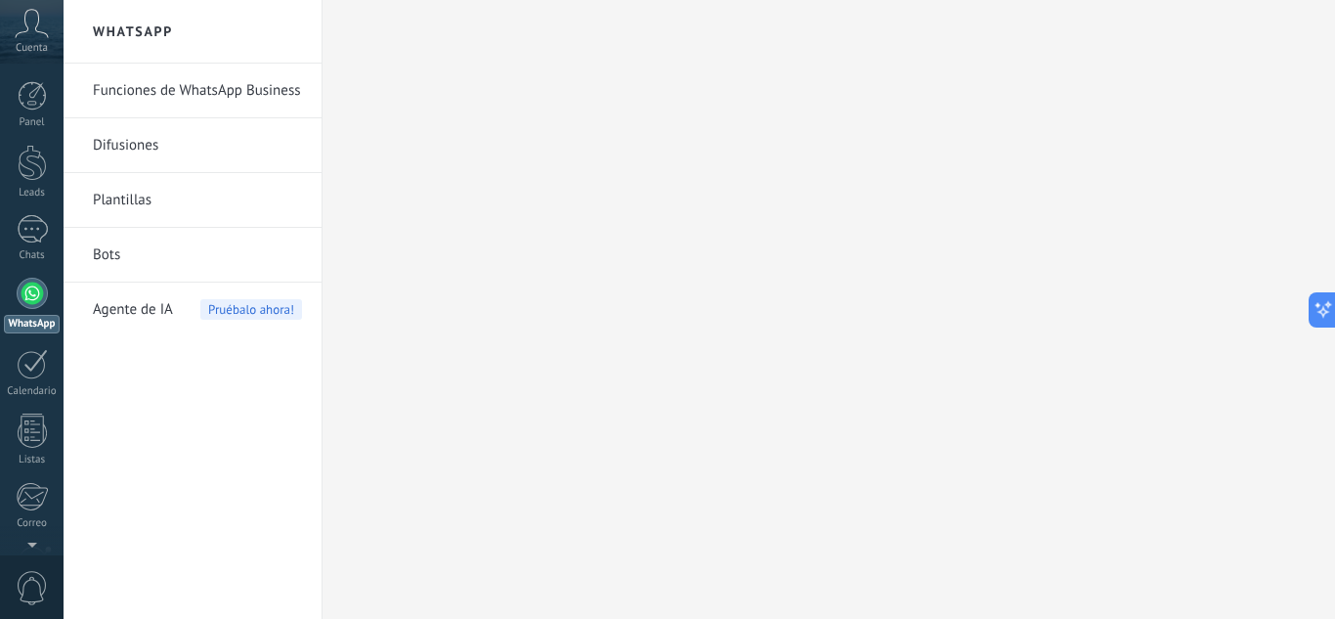
click at [277, 99] on link "Funciones de WhatsApp Business" at bounding box center [197, 91] width 209 height 55
click at [128, 35] on h2 "WhatsApp" at bounding box center [192, 32] width 209 height 64
click at [5, 25] on div "Cuenta" at bounding box center [32, 32] width 64 height 64
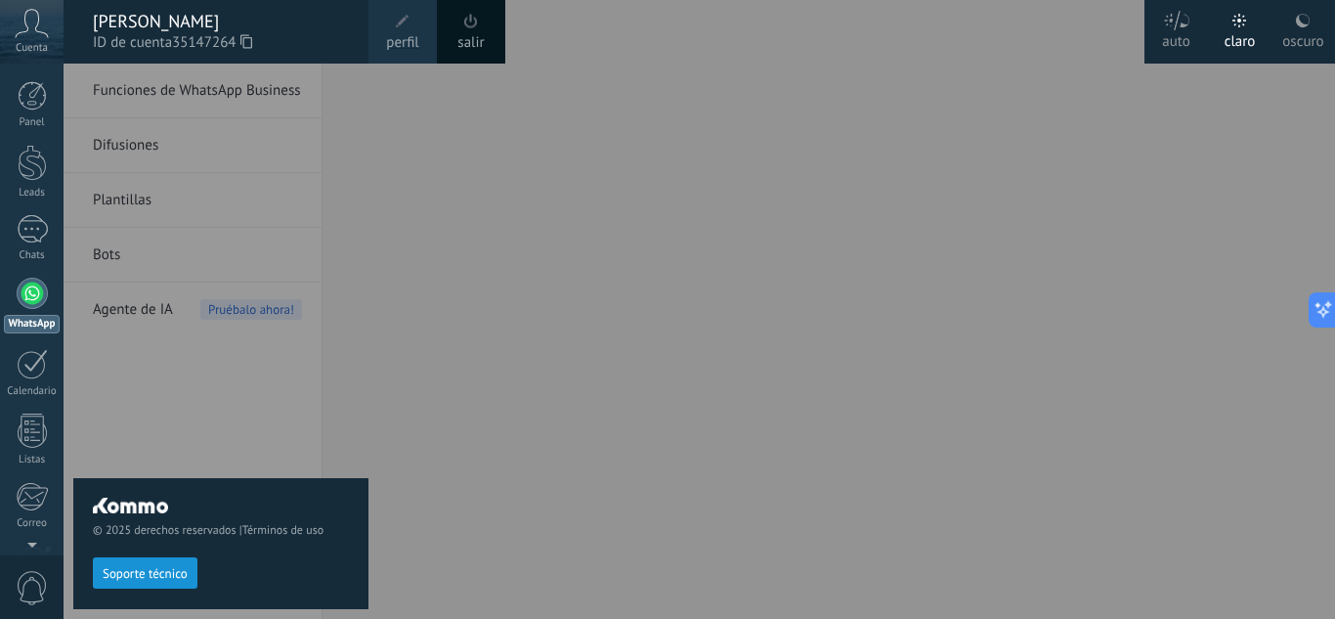
click at [58, 264] on div "Panel Leads Chats WhatsApp Clientes" at bounding box center [32, 415] width 64 height 668
click at [42, 103] on div at bounding box center [32, 95] width 29 height 29
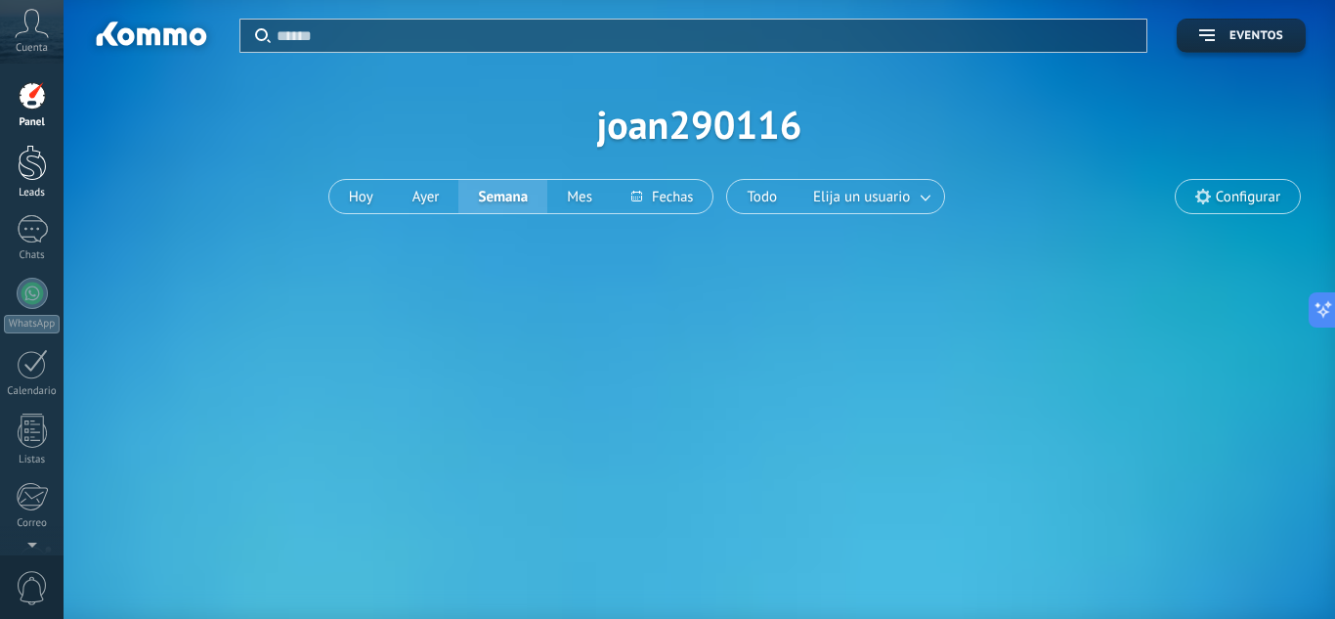
click at [45, 191] on div "Leads" at bounding box center [32, 193] width 57 height 13
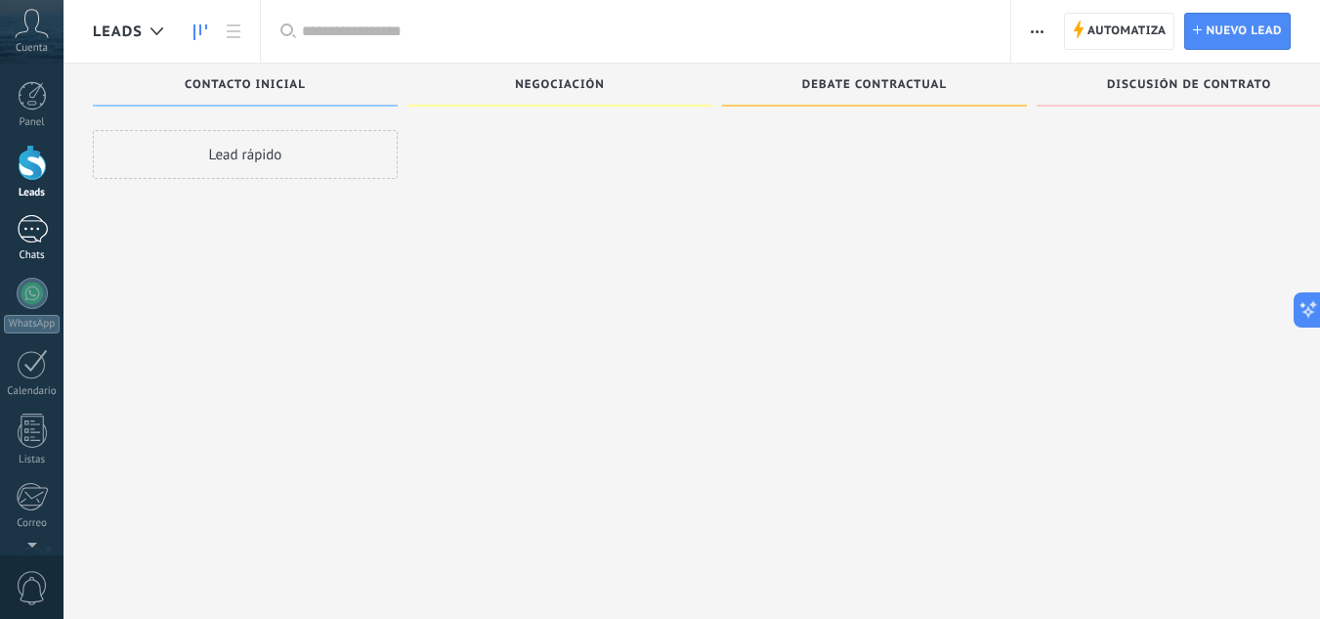
click at [36, 242] on div at bounding box center [32, 229] width 31 height 28
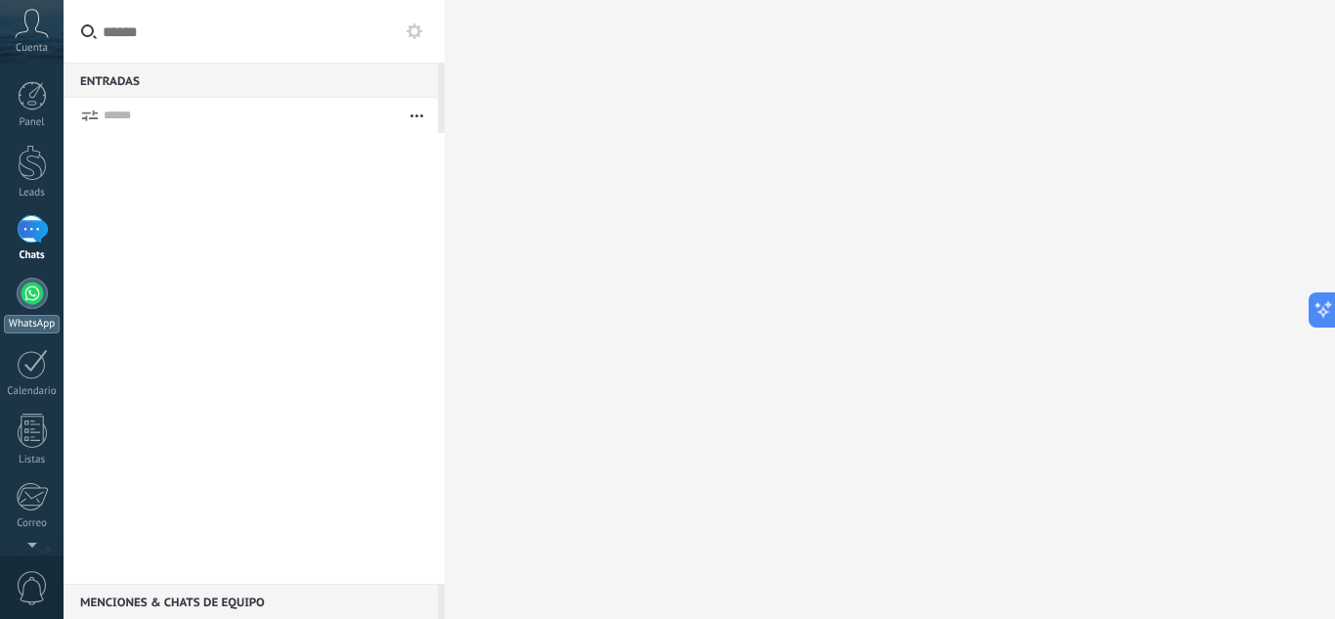
click at [33, 293] on div at bounding box center [32, 292] width 31 height 31
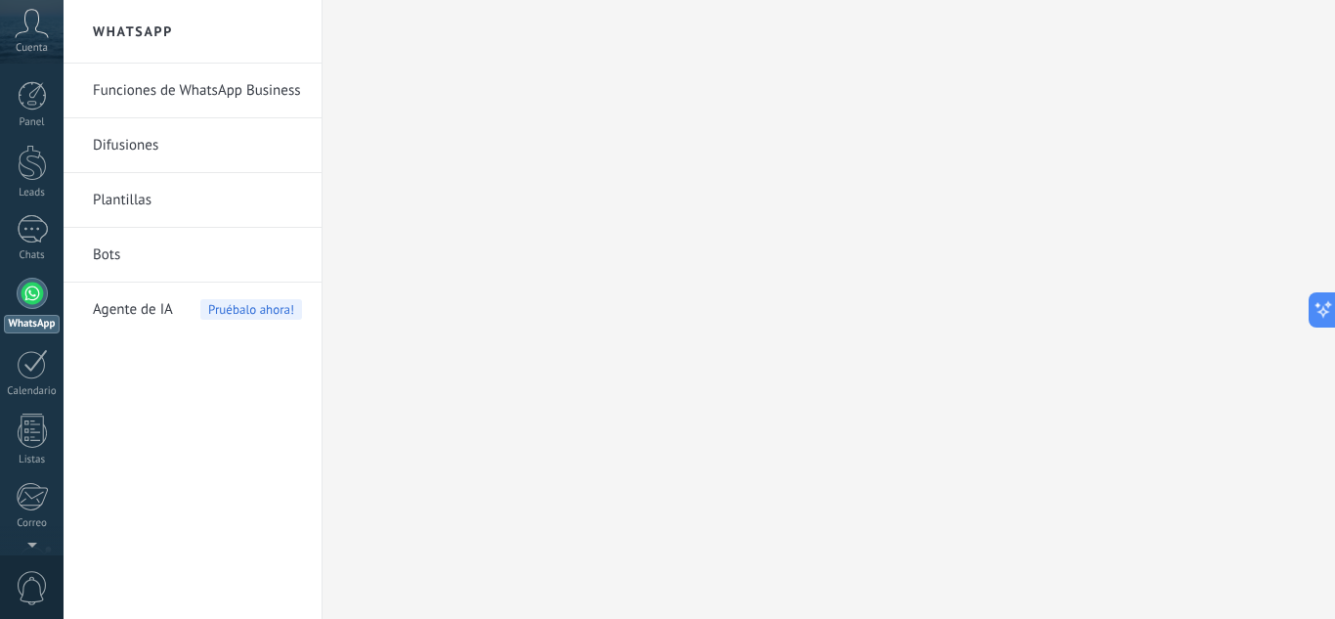
click at [131, 311] on span "Agente de IA" at bounding box center [133, 309] width 80 height 55
click at [126, 253] on link "Bots" at bounding box center [197, 255] width 209 height 55
click at [113, 143] on link "Difusiones" at bounding box center [197, 145] width 209 height 55
click at [151, 93] on link "Funciones de WhatsApp Business" at bounding box center [197, 91] width 209 height 55
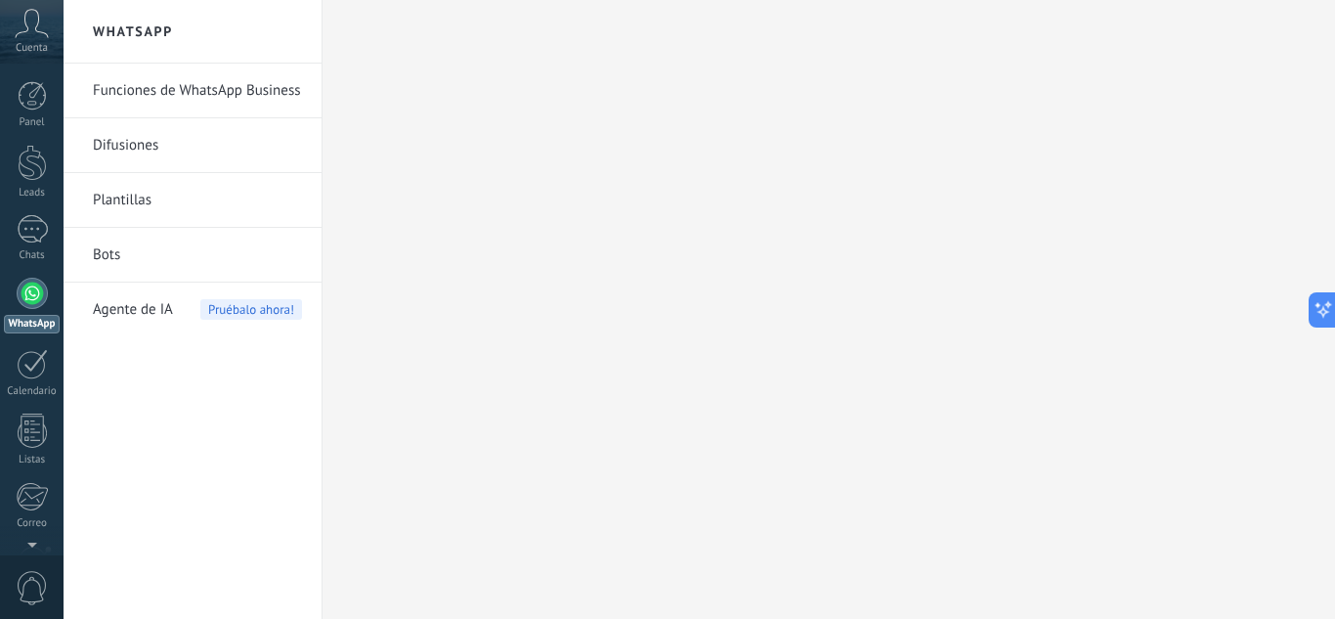
click at [151, 93] on link "Funciones de WhatsApp Business" at bounding box center [197, 91] width 209 height 55
